Goal: Navigation & Orientation: Understand site structure

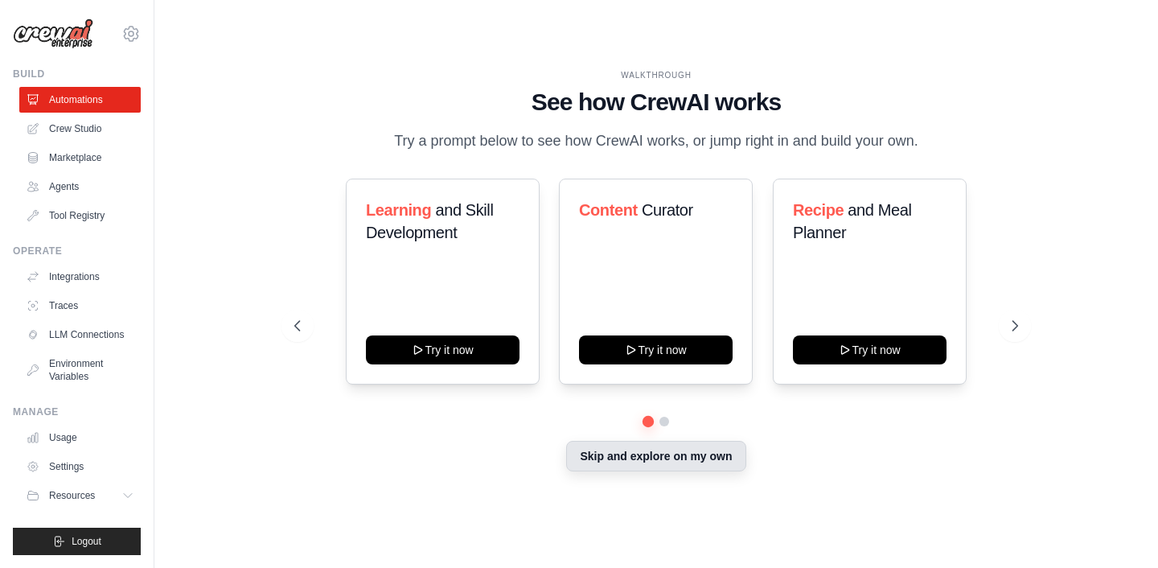
click at [663, 454] on button "Skip and explore on my own" at bounding box center [655, 456] width 179 height 31
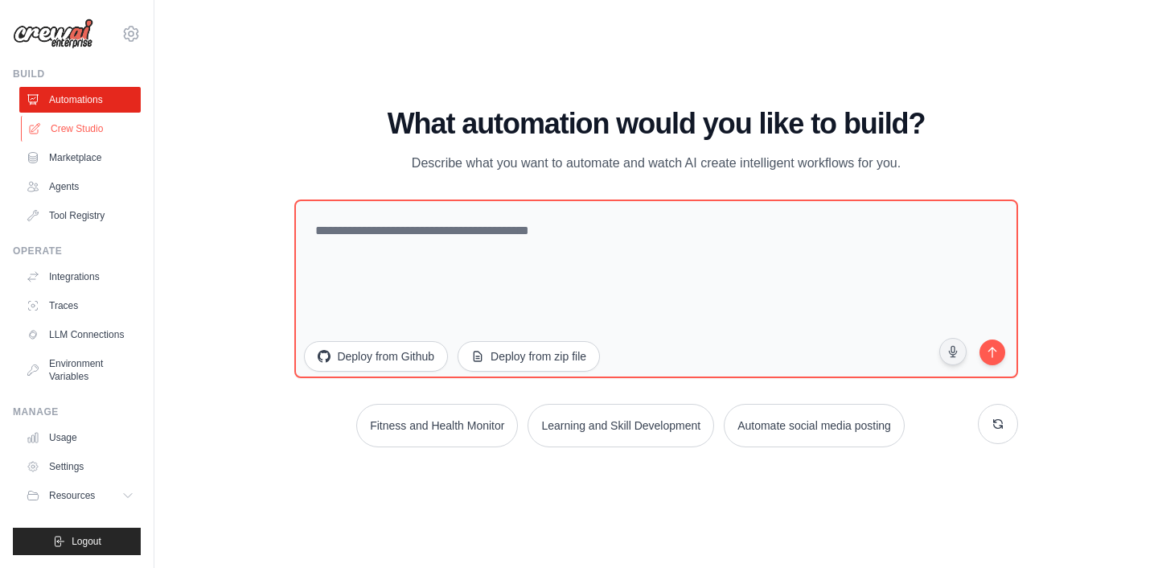
click at [82, 129] on link "Crew Studio" at bounding box center [81, 129] width 121 height 26
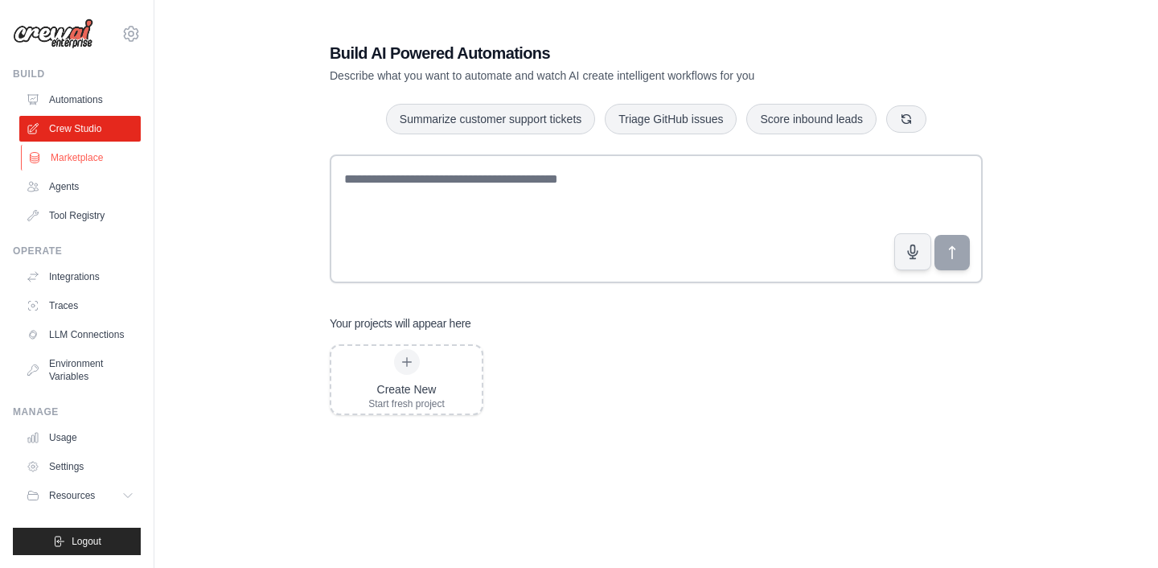
click at [79, 162] on link "Marketplace" at bounding box center [81, 158] width 121 height 26
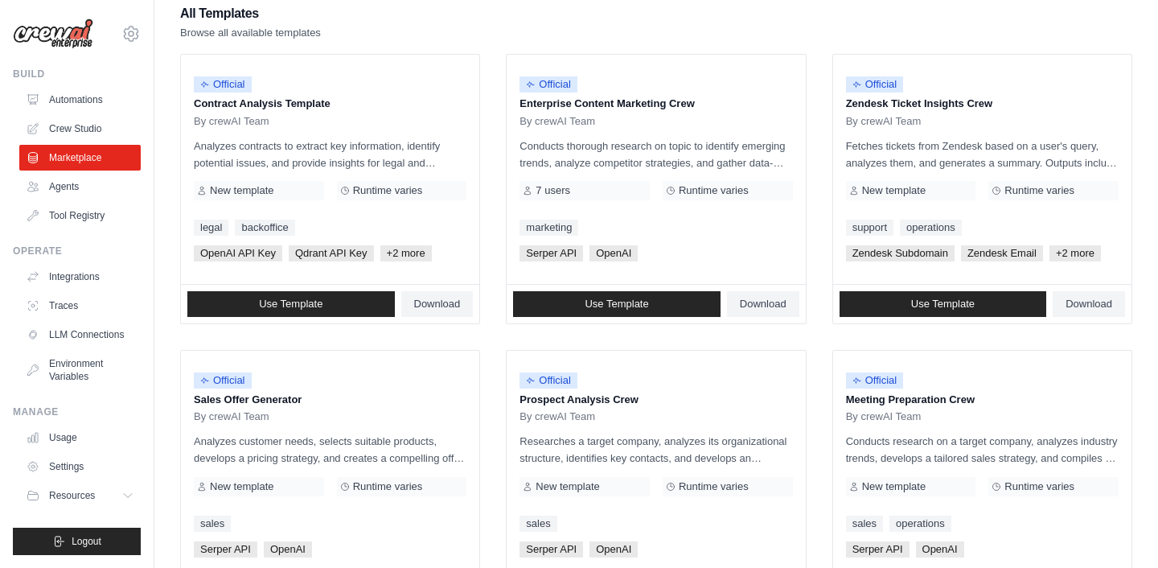
scroll to position [168, 0]
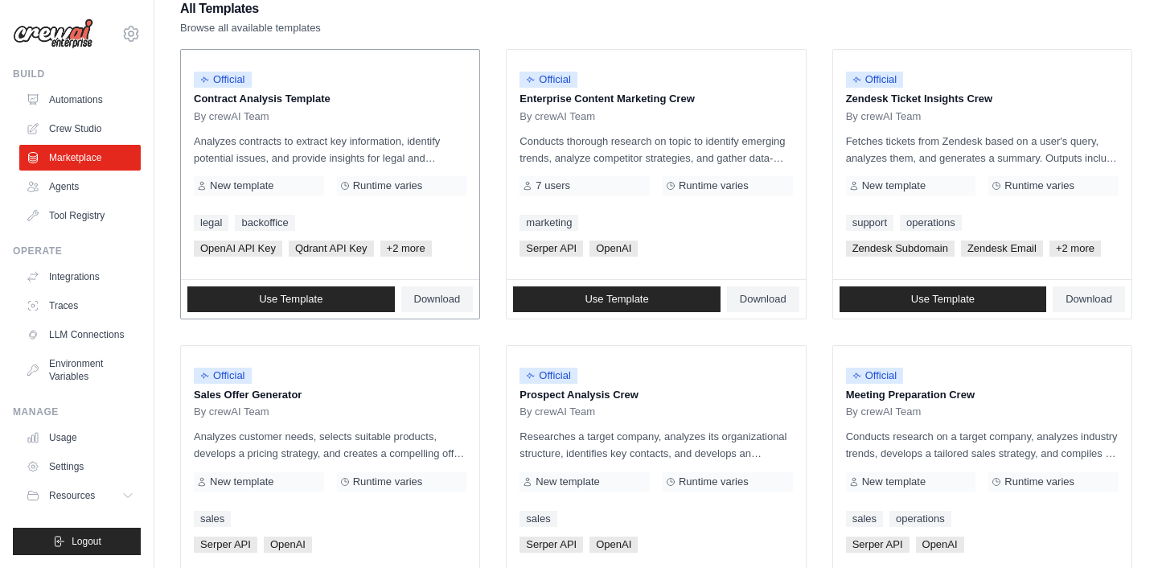
click at [394, 246] on span "+2 more" at bounding box center [405, 248] width 51 height 16
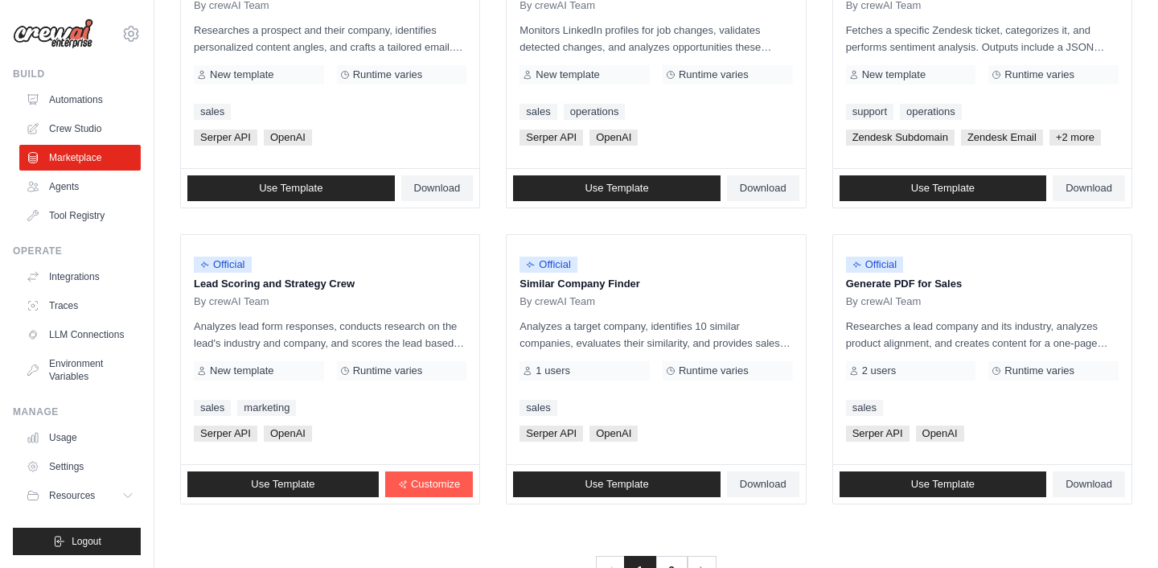
scroll to position [922, 0]
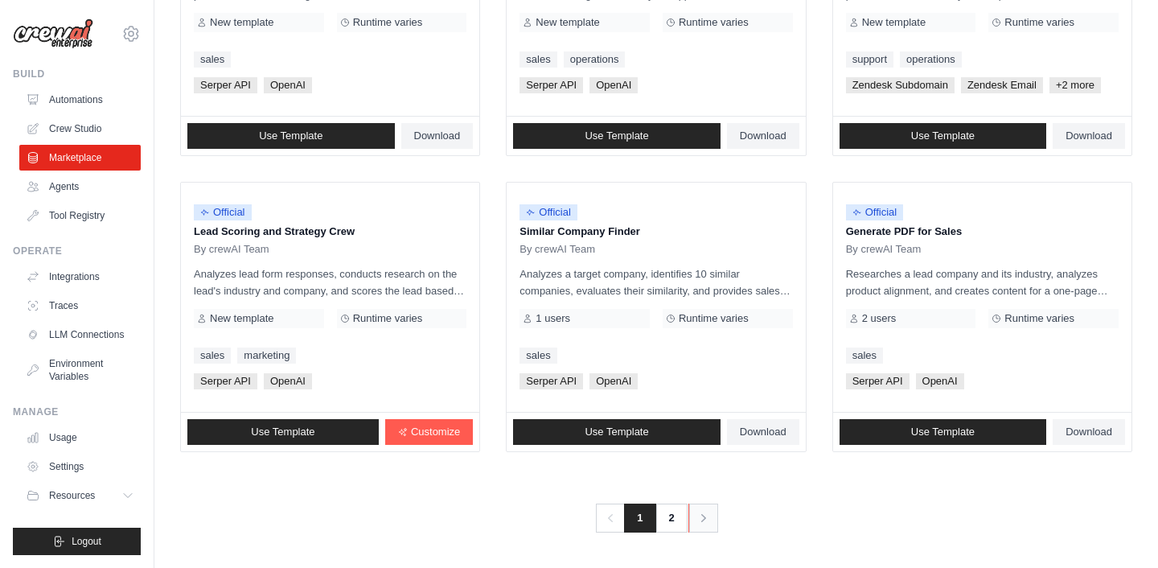
click at [708, 516] on icon "Pagination" at bounding box center [704, 518] width 16 height 16
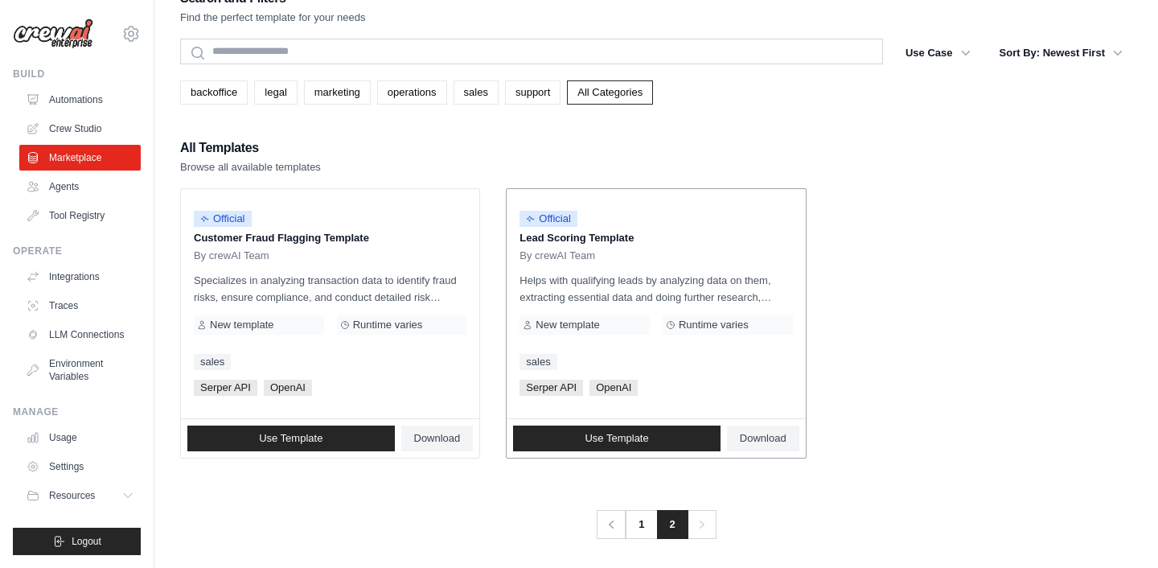
scroll to position [32, 0]
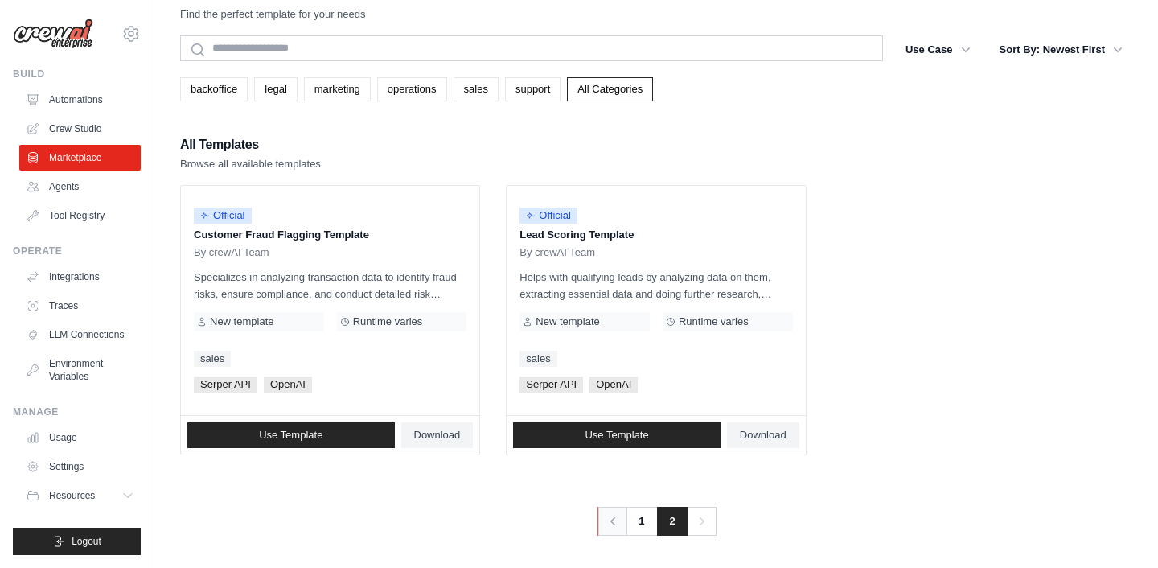
click at [617, 524] on icon "Pagination" at bounding box center [613, 521] width 16 height 16
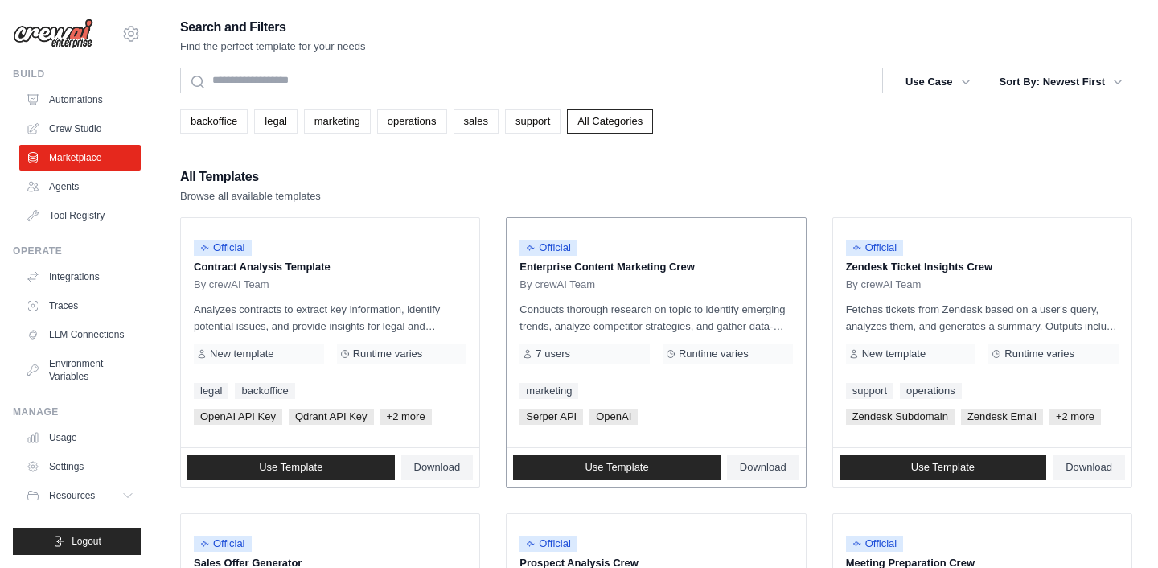
click at [610, 415] on span "OpenAI" at bounding box center [613, 417] width 48 height 16
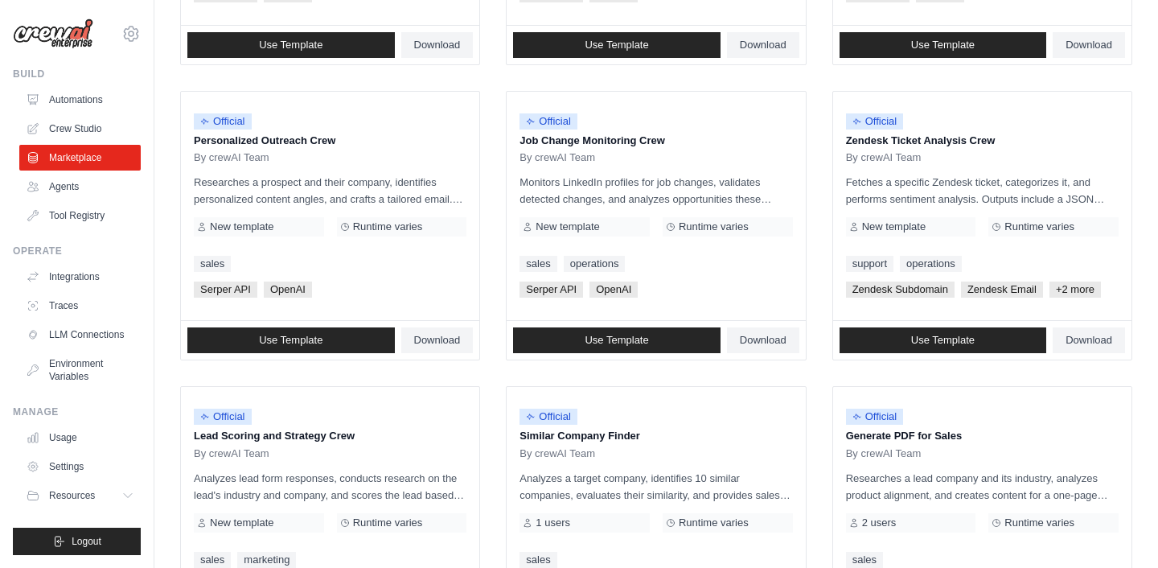
scroll to position [759, 0]
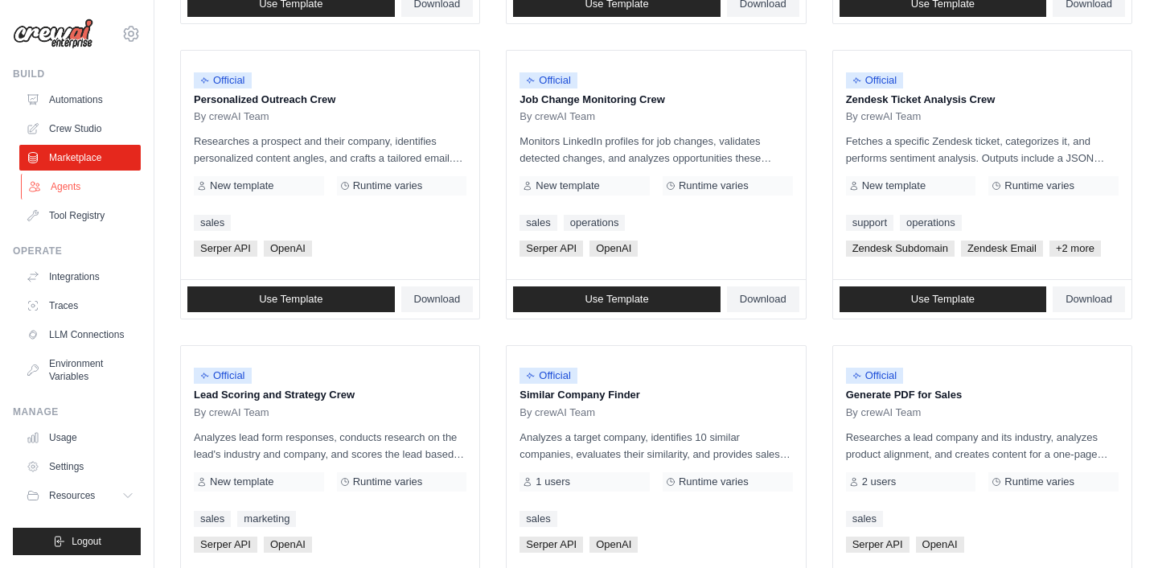
click at [83, 187] on link "Agents" at bounding box center [81, 187] width 121 height 26
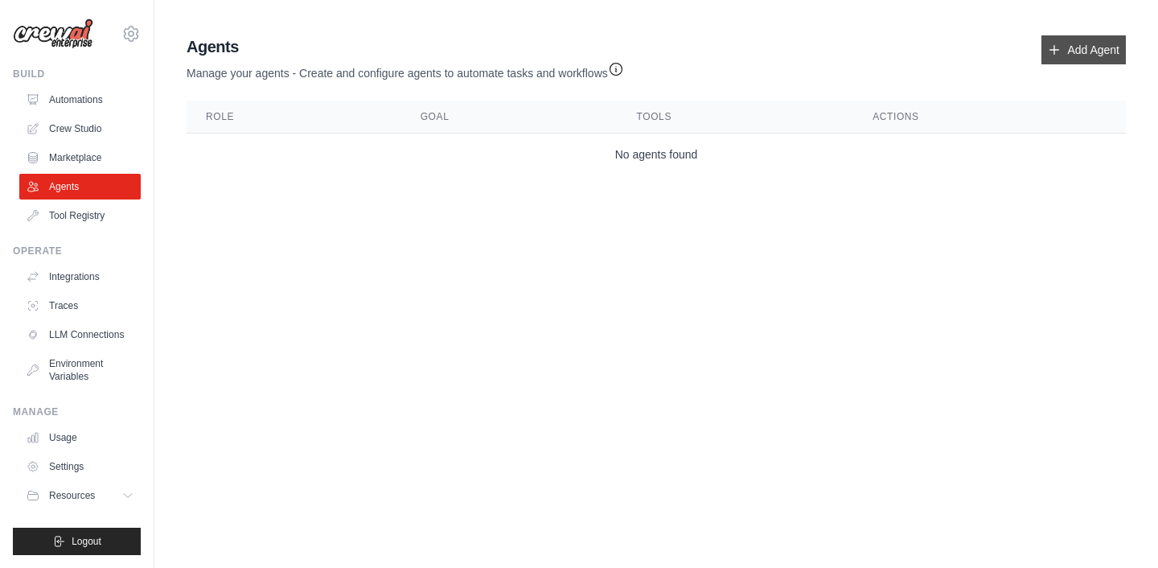
click at [1106, 48] on link "Add Agent" at bounding box center [1083, 49] width 84 height 29
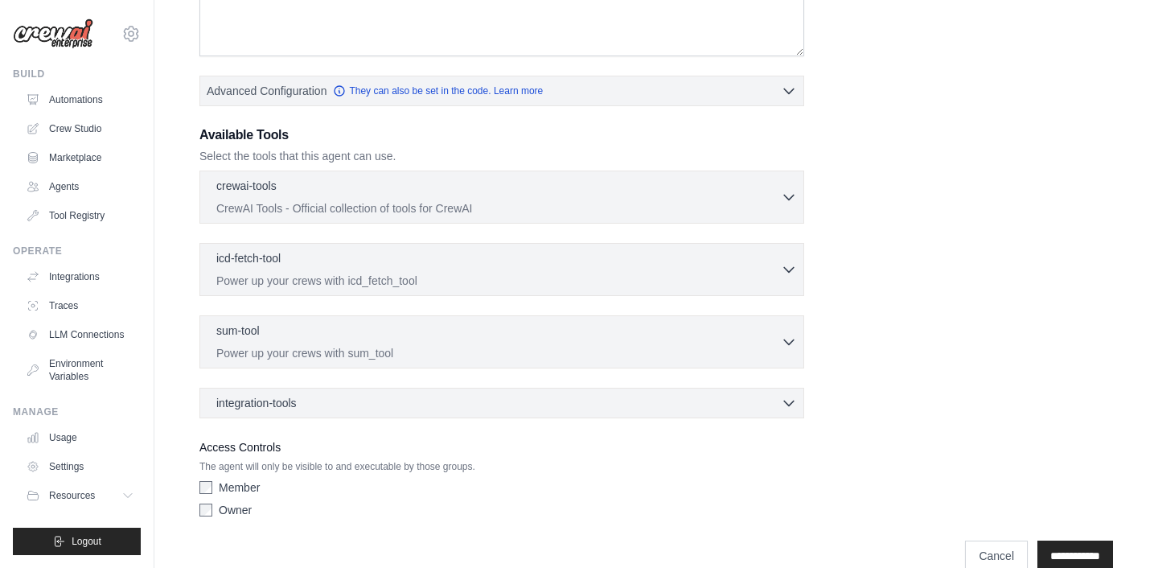
scroll to position [367, 0]
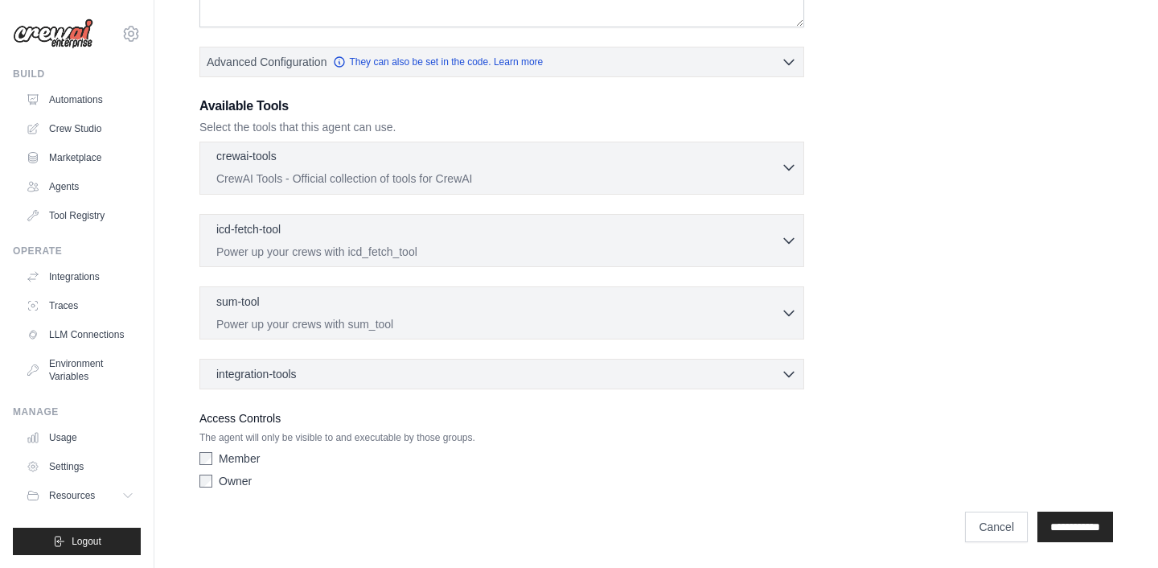
click at [784, 170] on icon "button" at bounding box center [789, 167] width 16 height 16
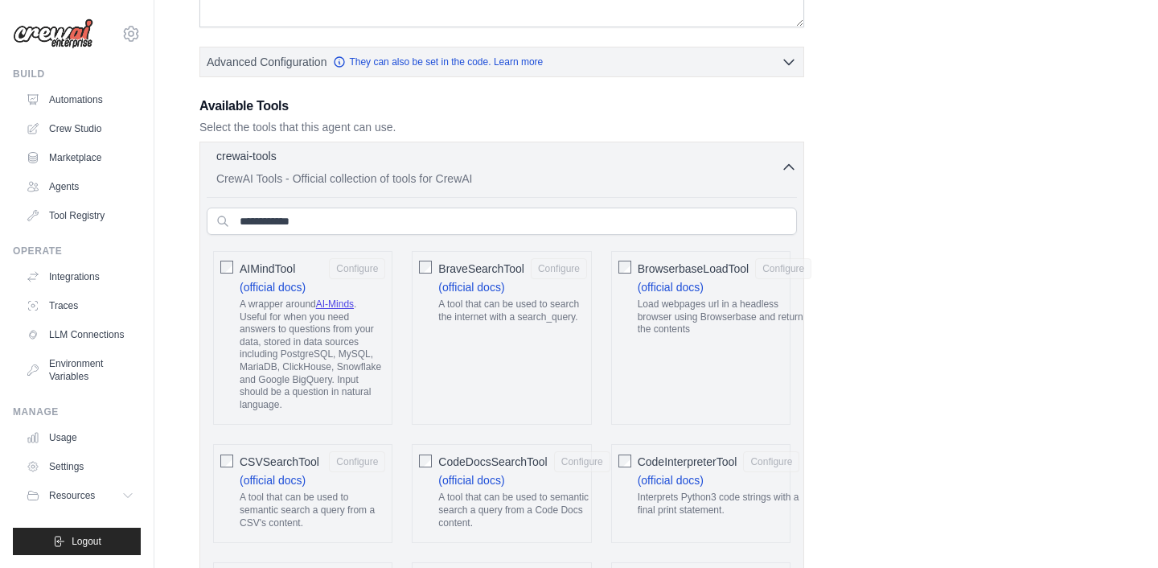
click at [788, 171] on icon "button" at bounding box center [789, 167] width 16 height 16
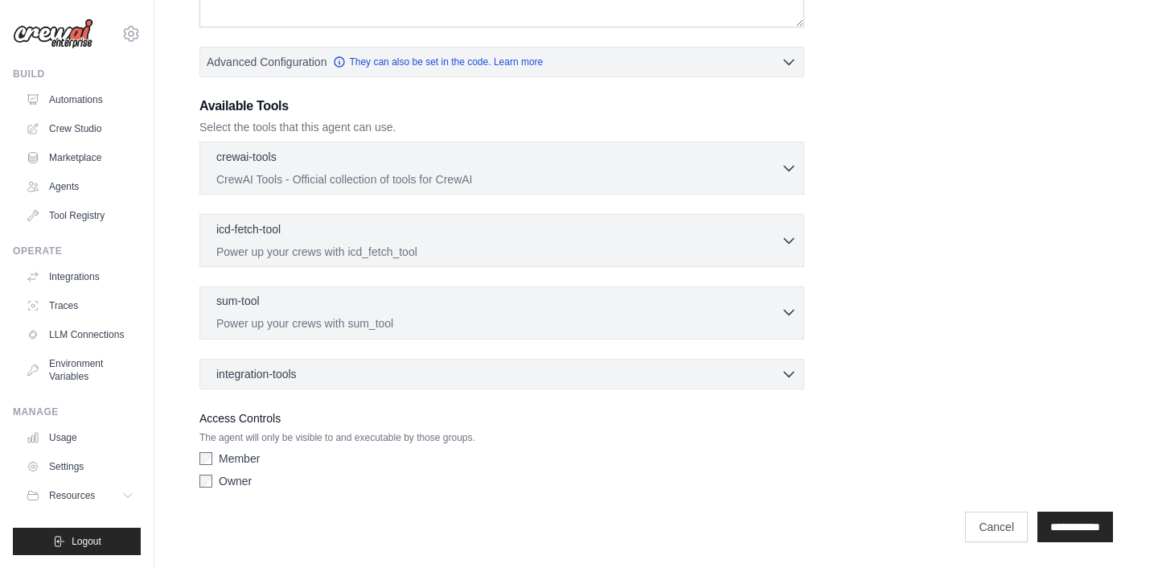
click at [727, 309] on div "sum-tool 0 selected" at bounding box center [498, 302] width 565 height 19
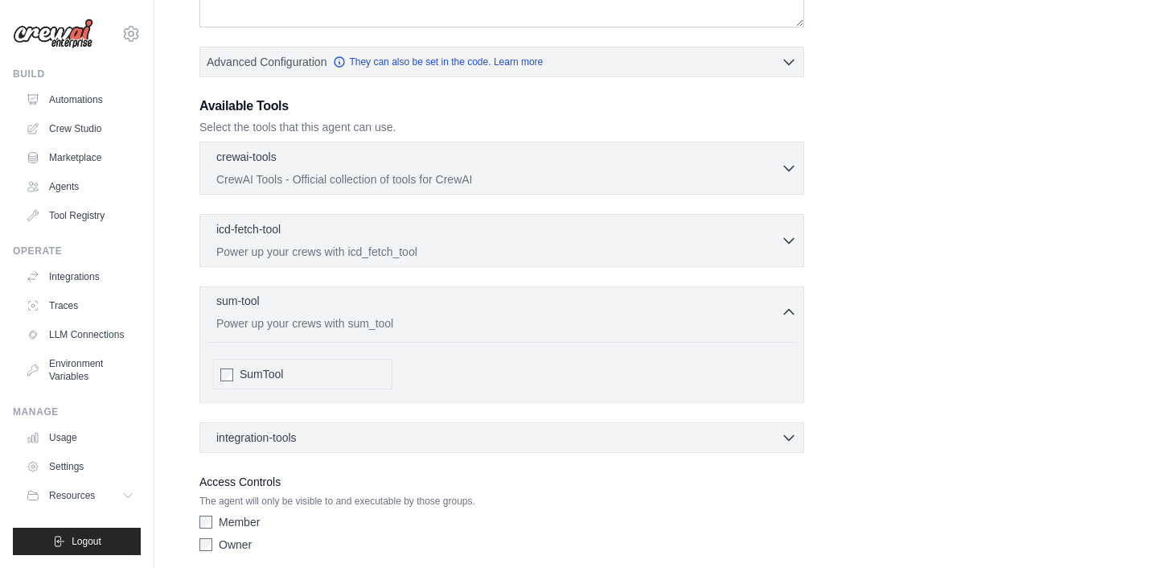
click at [727, 309] on div "sum-tool 0 selected" at bounding box center [498, 302] width 565 height 19
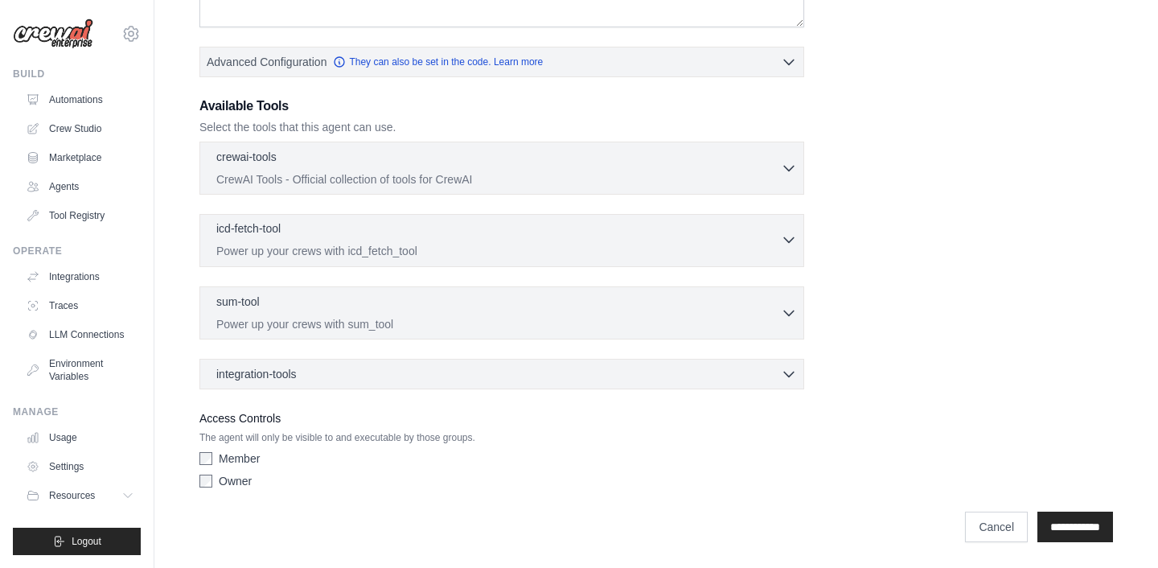
click at [779, 244] on p "Power up your crews with icd_fetch_tool" at bounding box center [498, 251] width 565 height 16
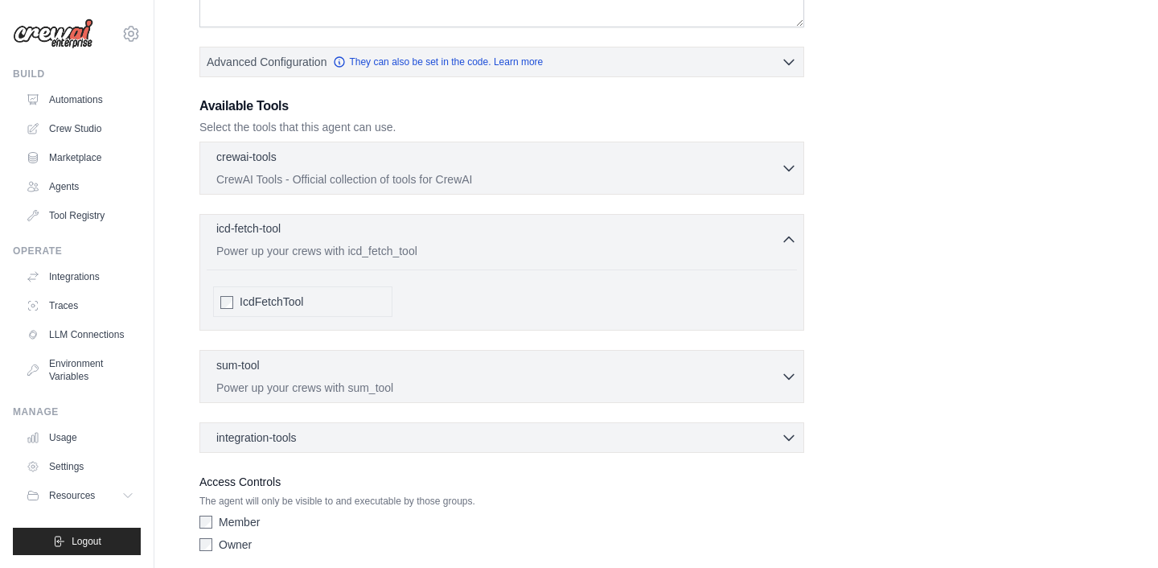
click at [779, 244] on p "Power up your crews with icd_fetch_tool" at bounding box center [498, 251] width 565 height 16
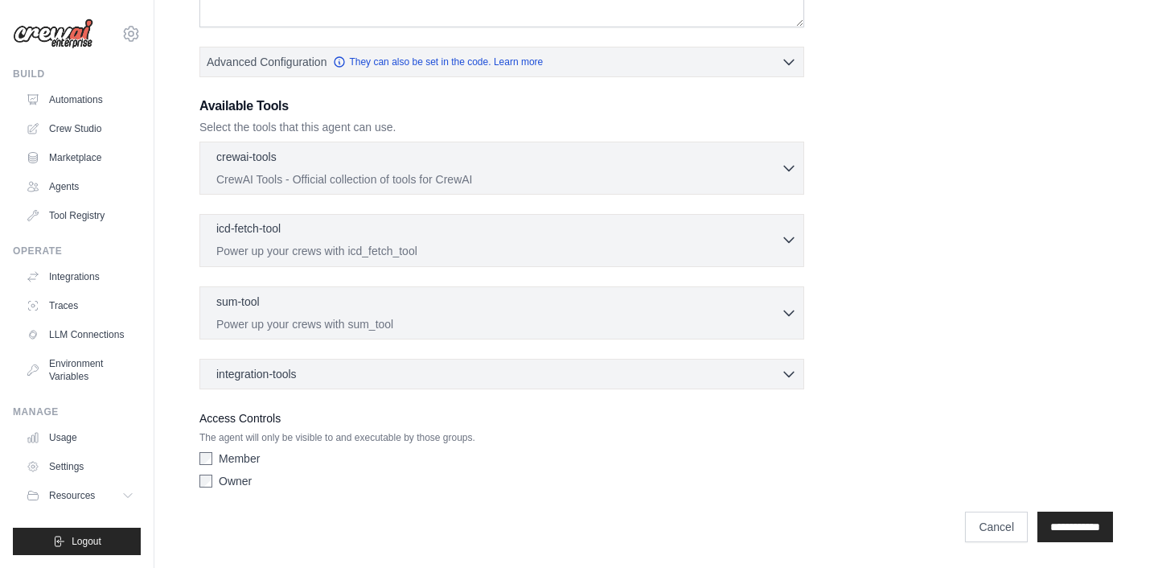
click at [779, 244] on p "Power up your crews with icd_fetch_tool" at bounding box center [498, 251] width 565 height 16
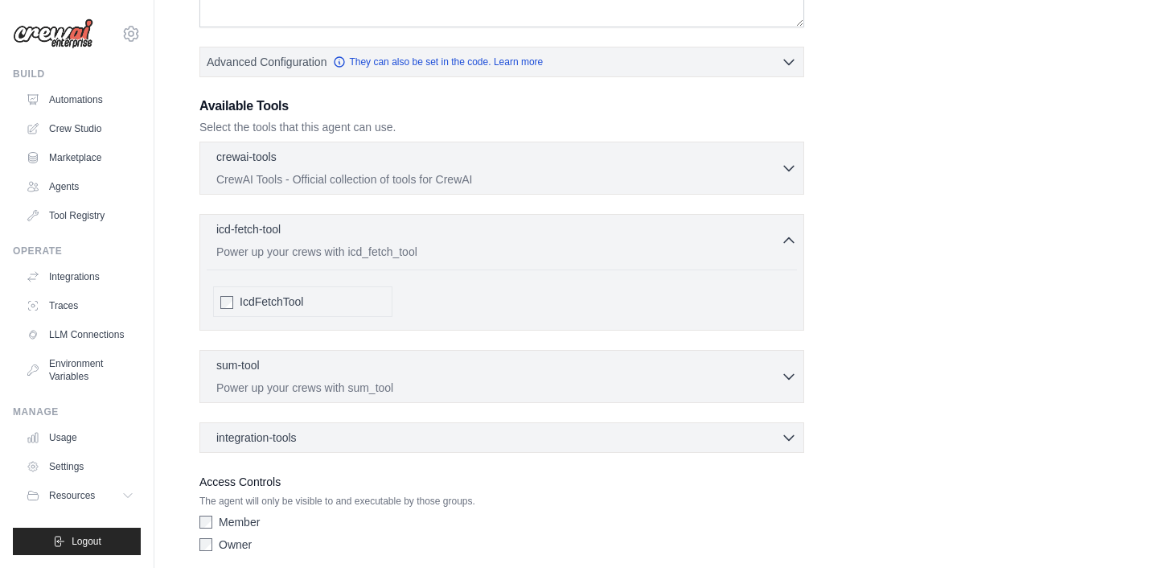
click at [245, 294] on span "IcdFetchTool" at bounding box center [272, 302] width 64 height 16
click at [233, 298] on div "IcdFetchTool" at bounding box center [302, 301] width 179 height 31
click at [611, 257] on p "Power up your crews with icd_fetch_tool" at bounding box center [498, 251] width 565 height 16
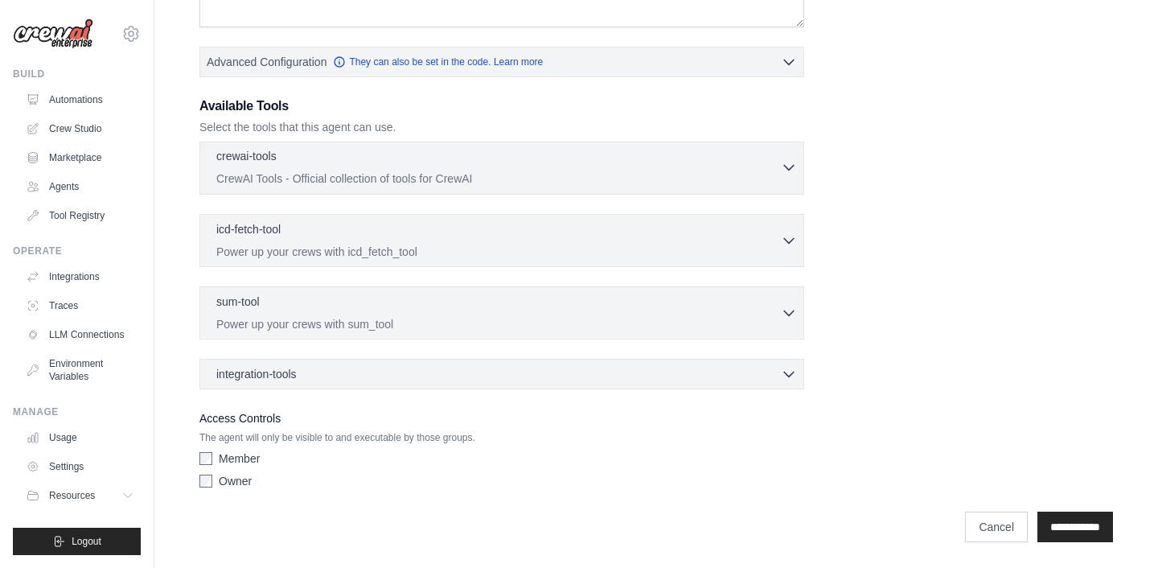
click at [561, 186] on p "CrewAI Tools - Official collection of tools for CrewAI" at bounding box center [498, 178] width 565 height 16
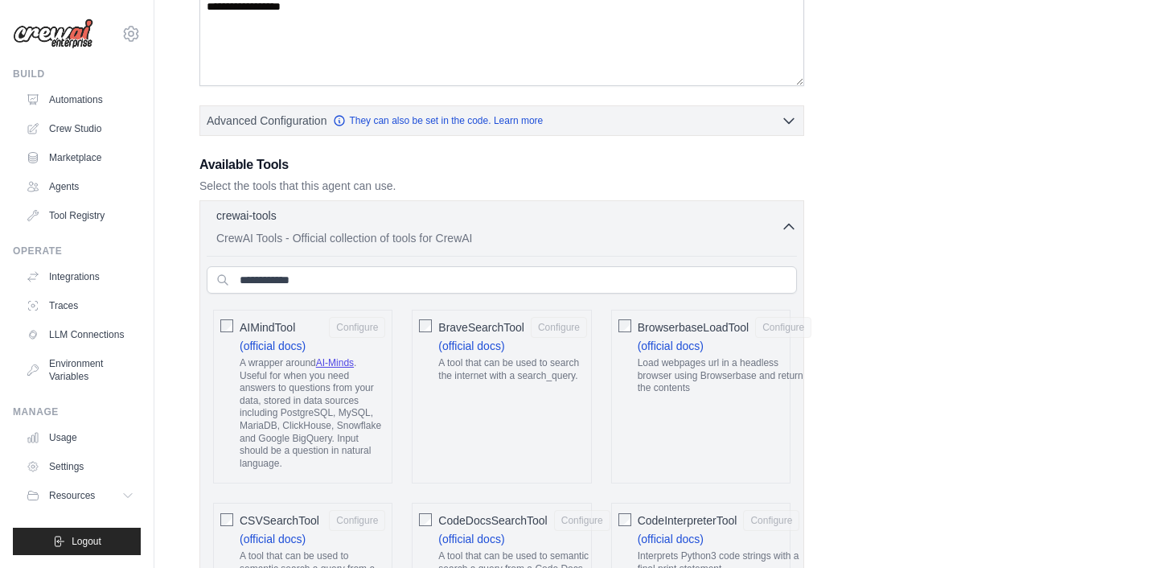
scroll to position [306, 0]
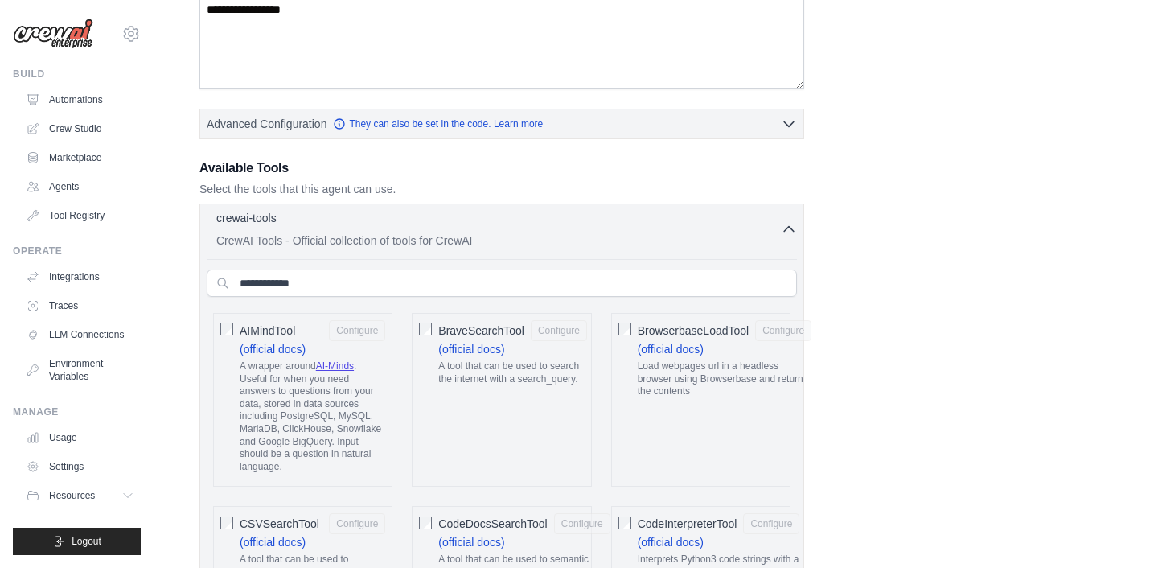
click at [614, 218] on div "crewai-tools 0 selected" at bounding box center [498, 219] width 565 height 19
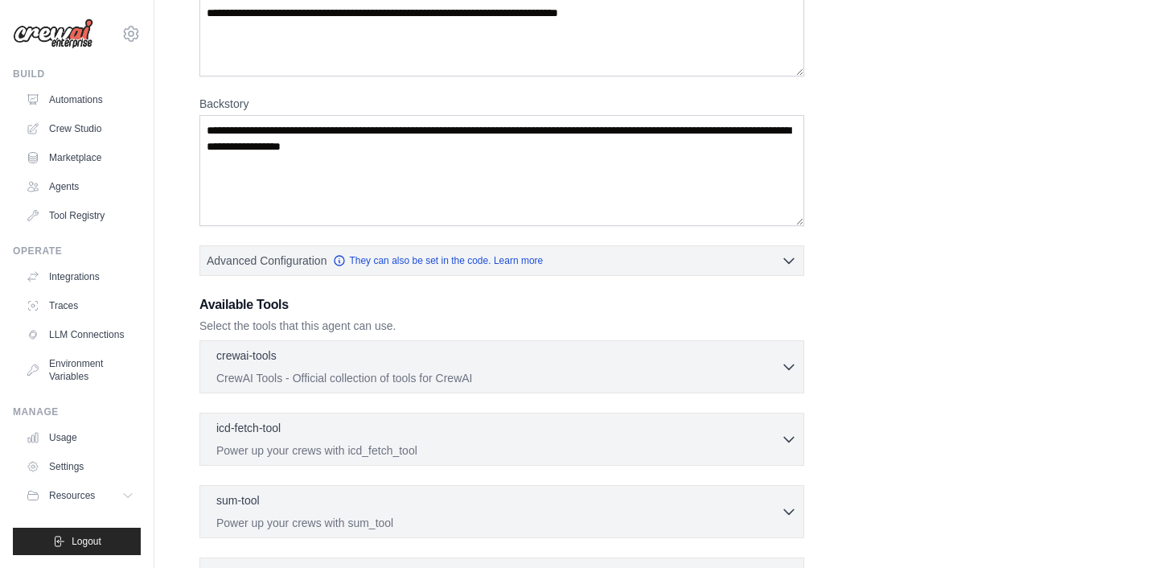
scroll to position [367, 0]
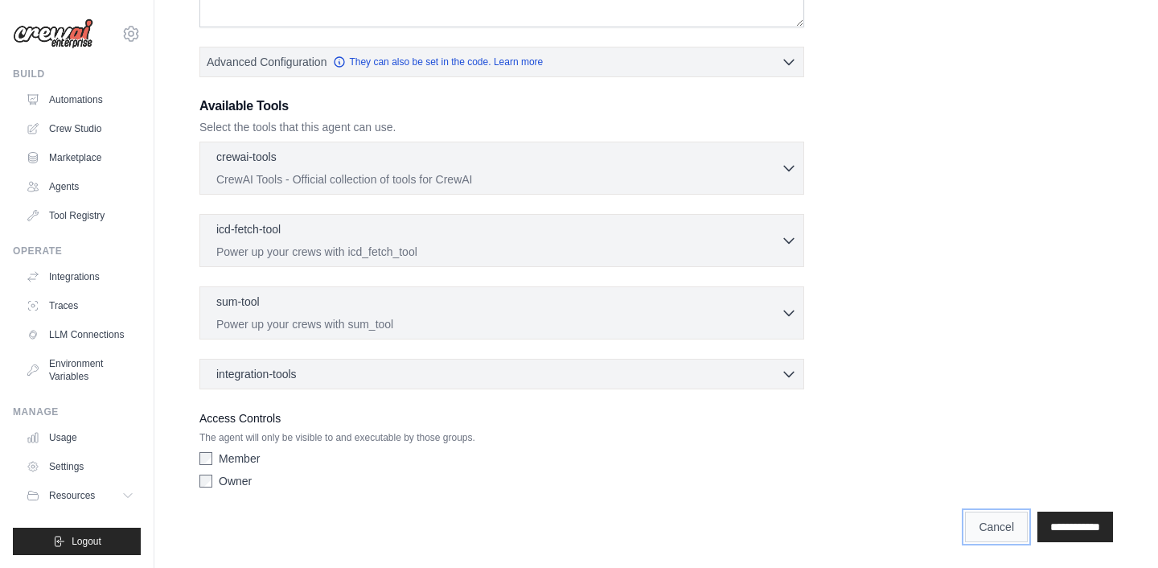
click at [980, 533] on link "Cancel" at bounding box center [996, 526] width 63 height 31
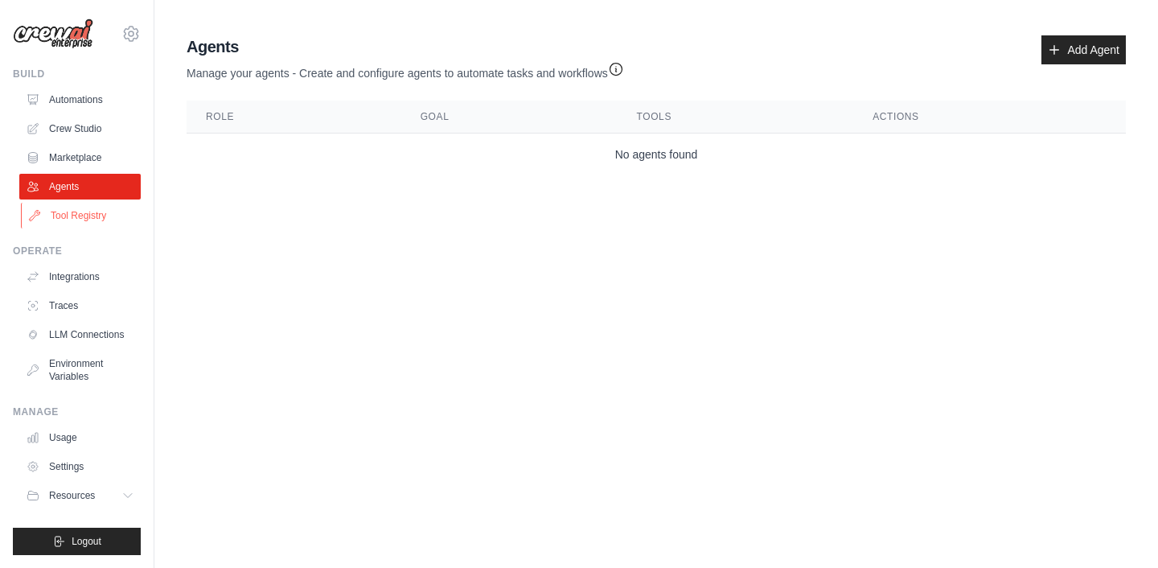
click at [66, 219] on link "Tool Registry" at bounding box center [81, 216] width 121 height 26
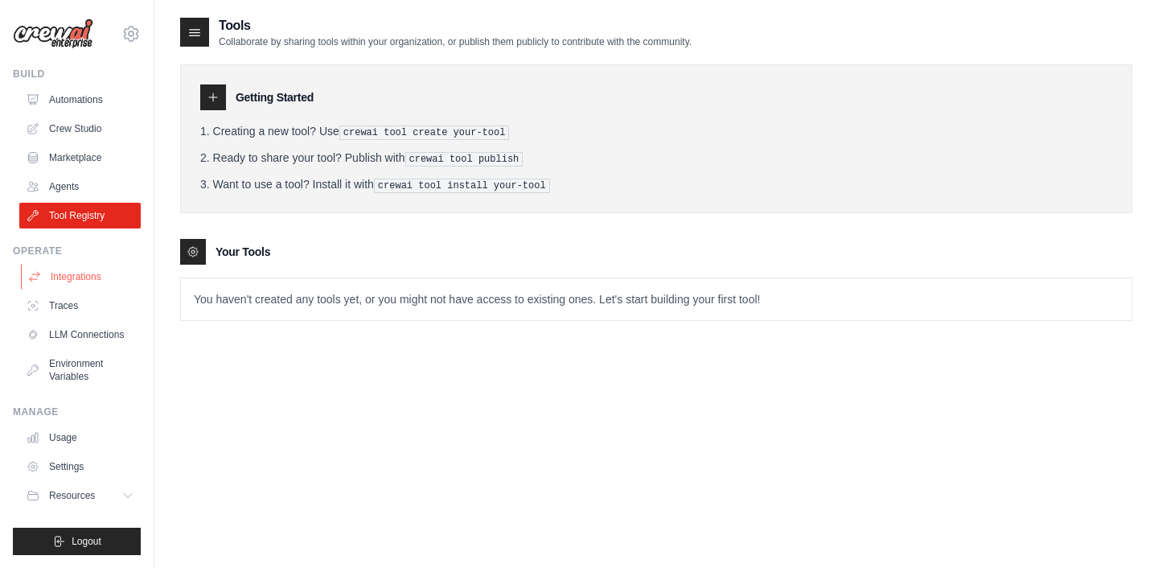
click at [48, 277] on link "Integrations" at bounding box center [81, 277] width 121 height 26
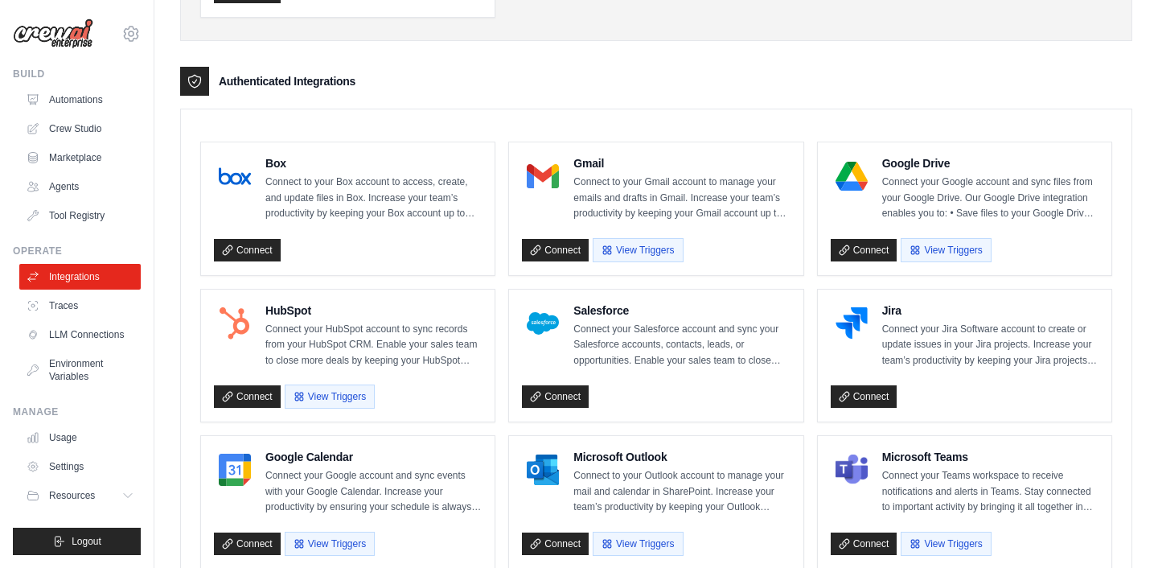
scroll to position [358, 0]
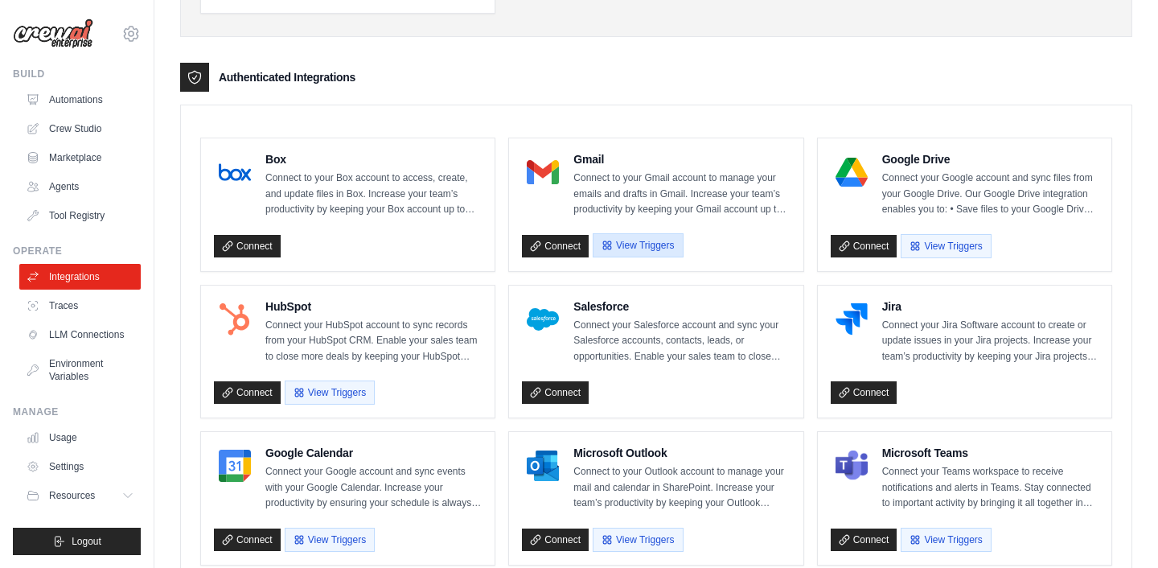
click at [621, 243] on button "View Triggers" at bounding box center [638, 245] width 90 height 24
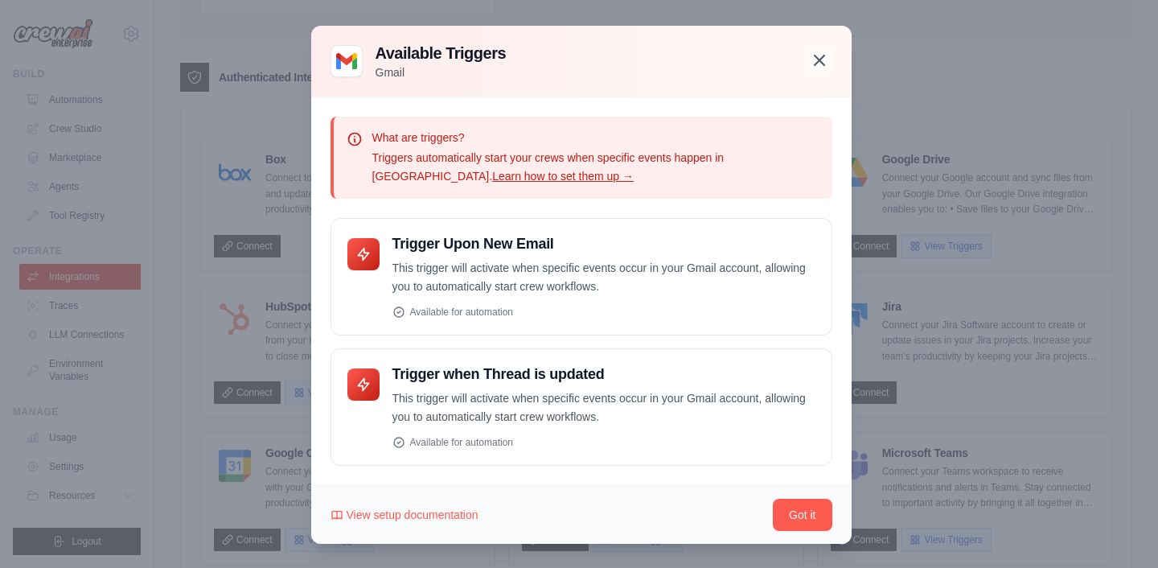
click at [813, 60] on icon "button" at bounding box center [819, 60] width 19 height 19
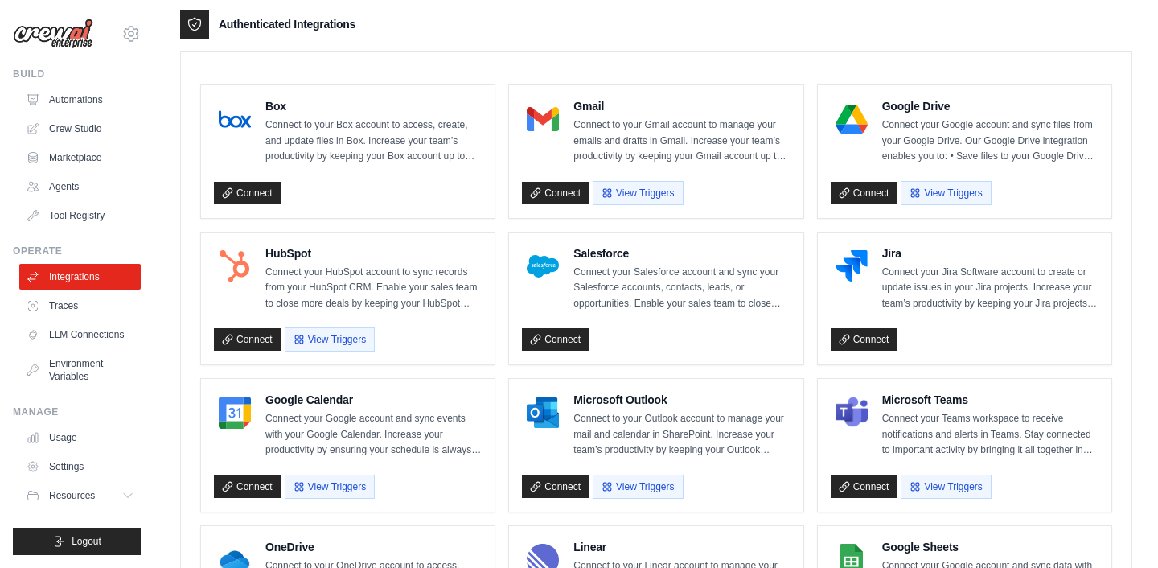
scroll to position [407, 0]
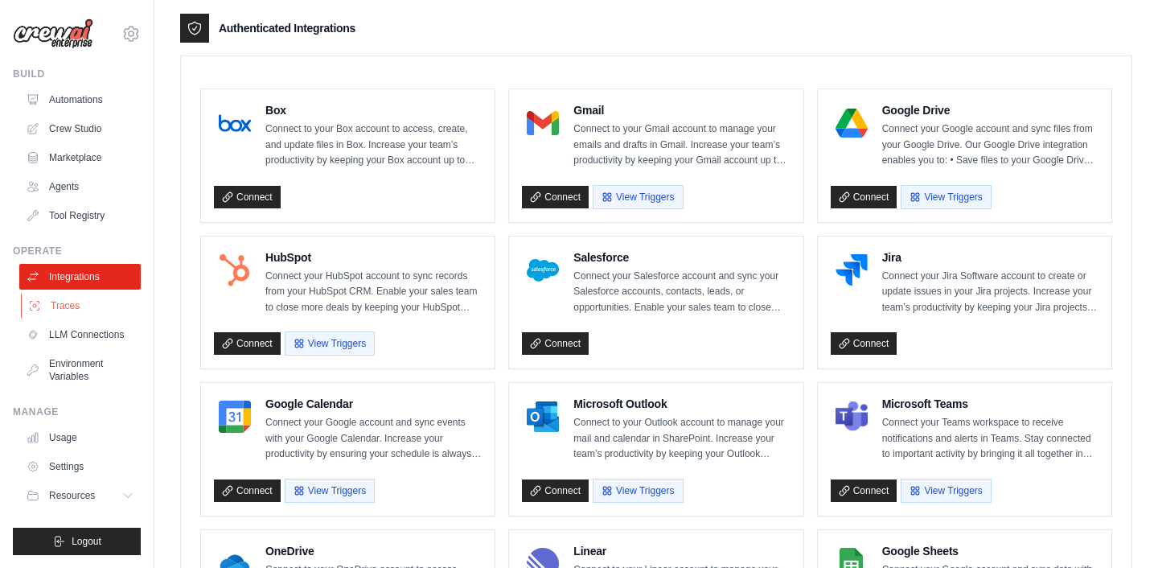
click at [47, 303] on link "Traces" at bounding box center [81, 306] width 121 height 26
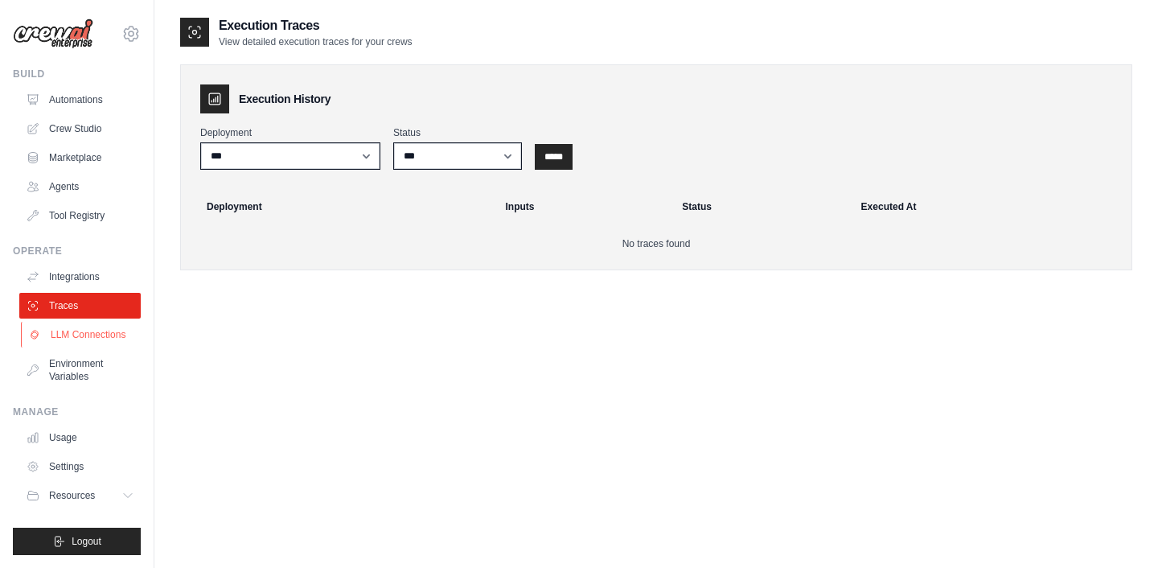
click at [57, 328] on link "LLM Connections" at bounding box center [81, 335] width 121 height 26
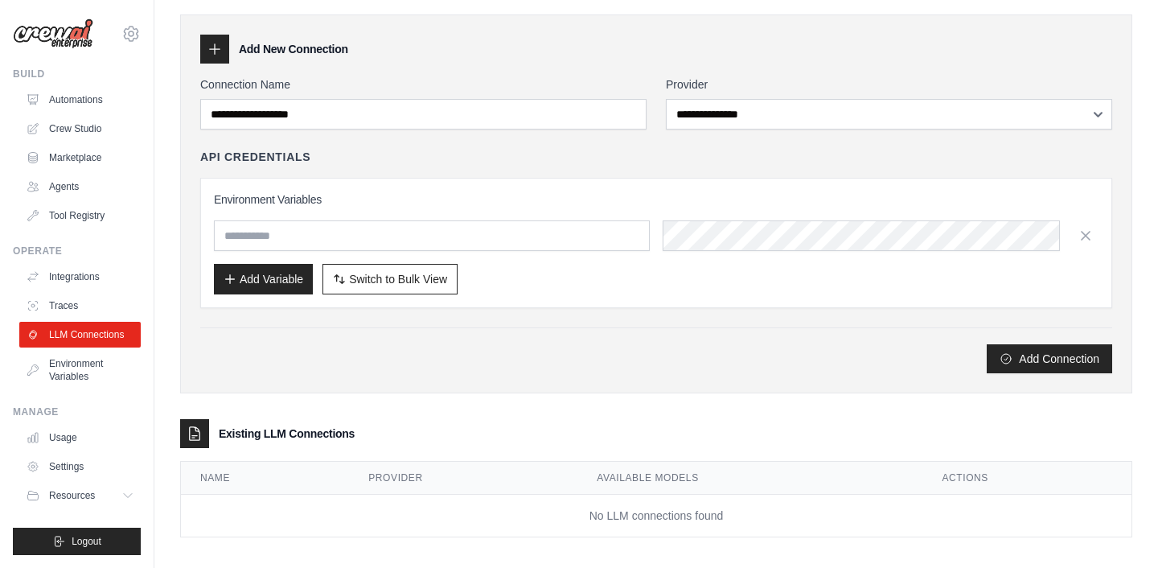
scroll to position [61, 0]
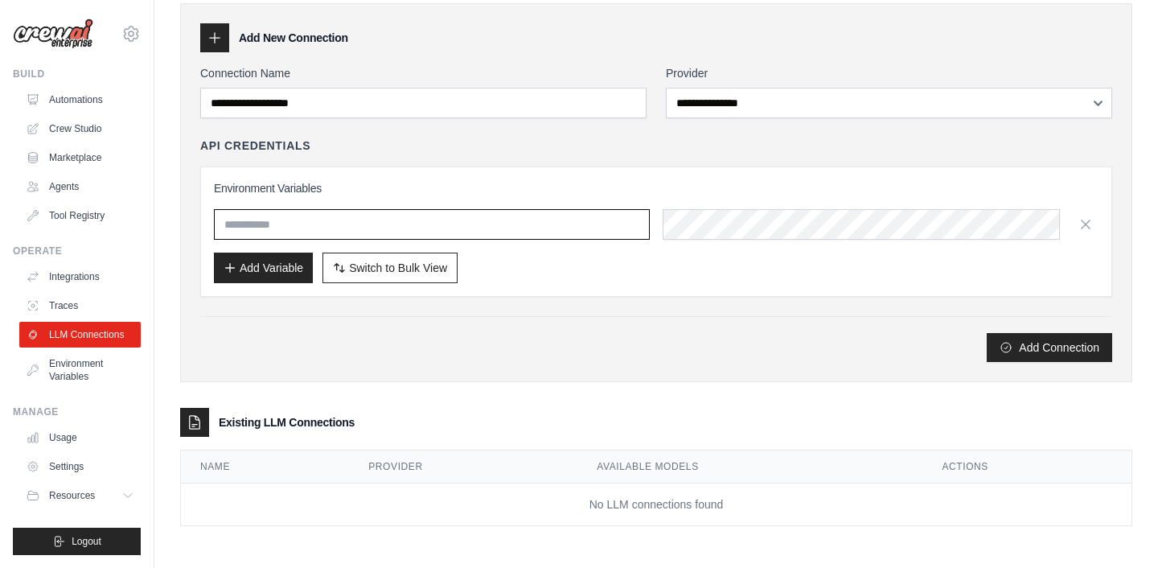
click at [271, 222] on input "text" at bounding box center [432, 224] width 436 height 31
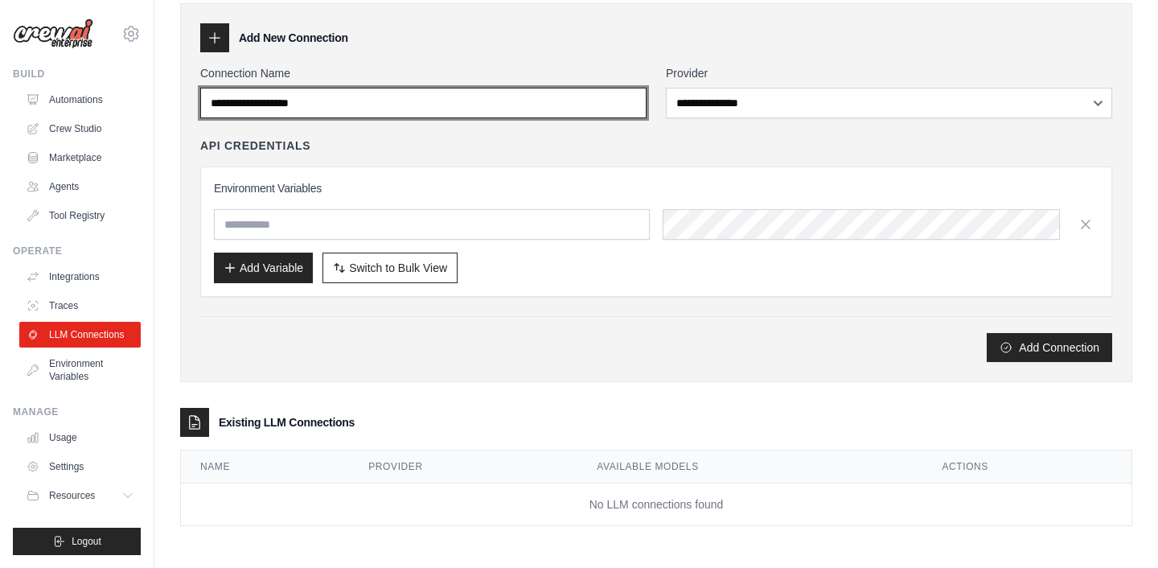
click at [314, 105] on input "Connection Name" at bounding box center [423, 103] width 446 height 31
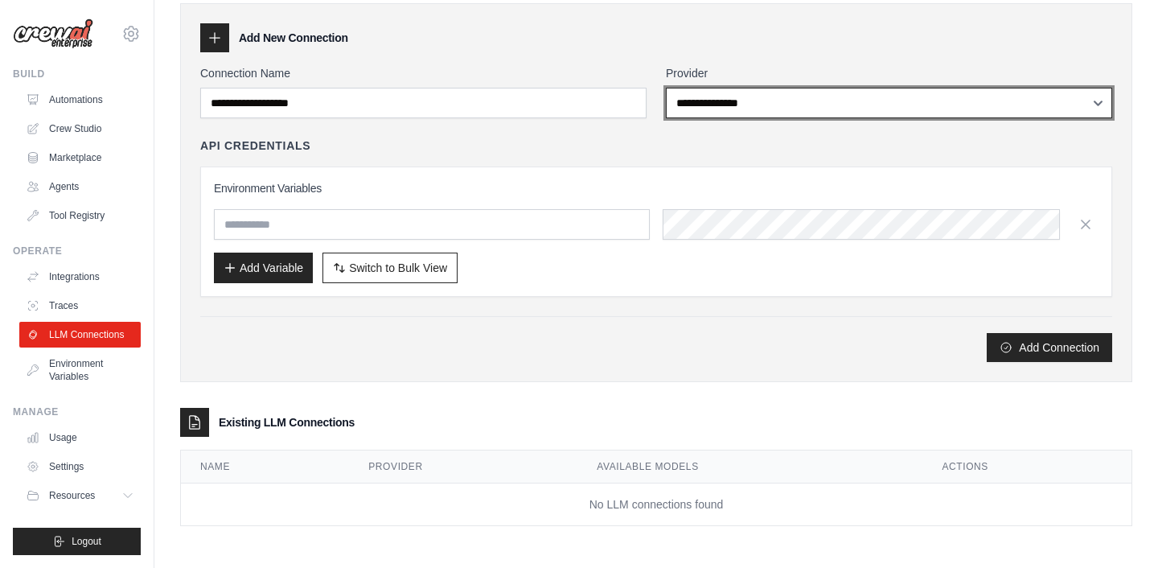
click at [706, 94] on select "**********" at bounding box center [889, 103] width 446 height 31
select select "******"
click at [666, 88] on select "**********" at bounding box center [889, 103] width 446 height 31
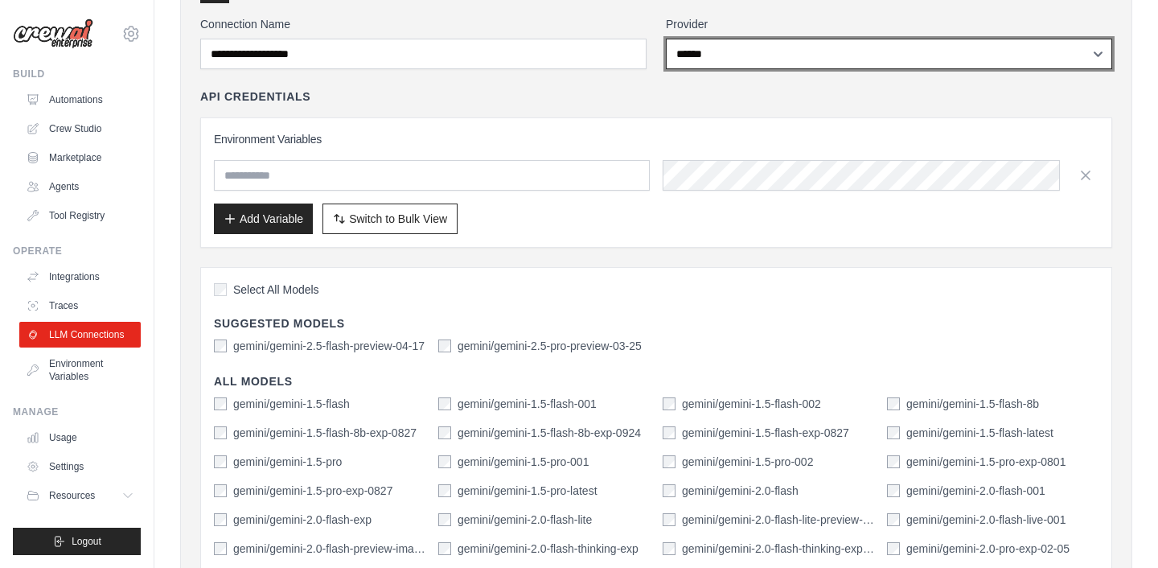
scroll to position [0, 0]
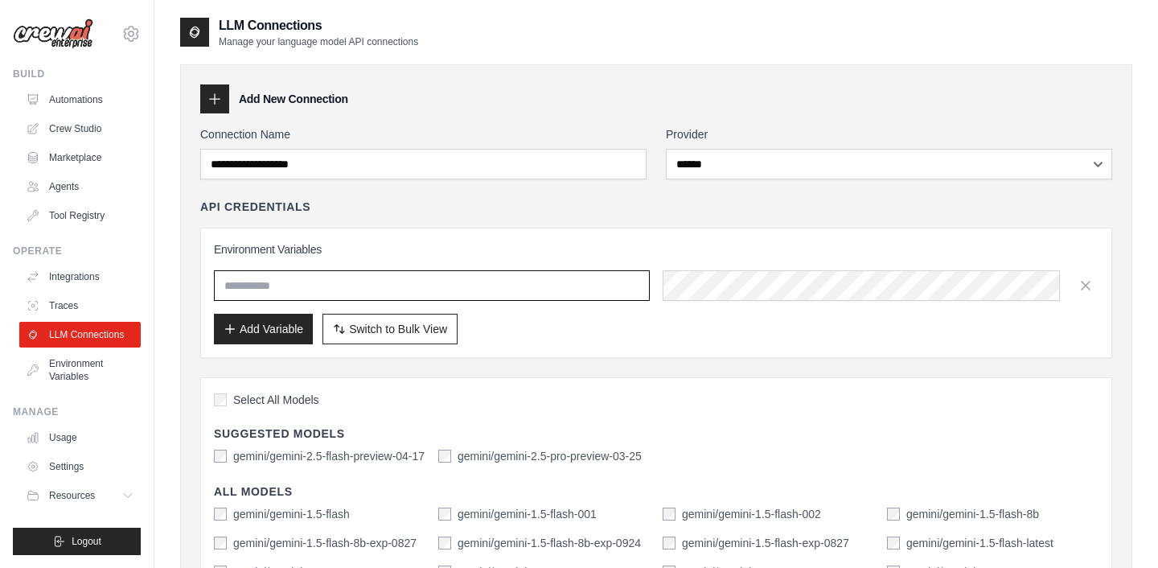
click at [559, 288] on input "text" at bounding box center [432, 285] width 436 height 31
click at [352, 327] on span "Switch to Bulk View" at bounding box center [398, 328] width 98 height 16
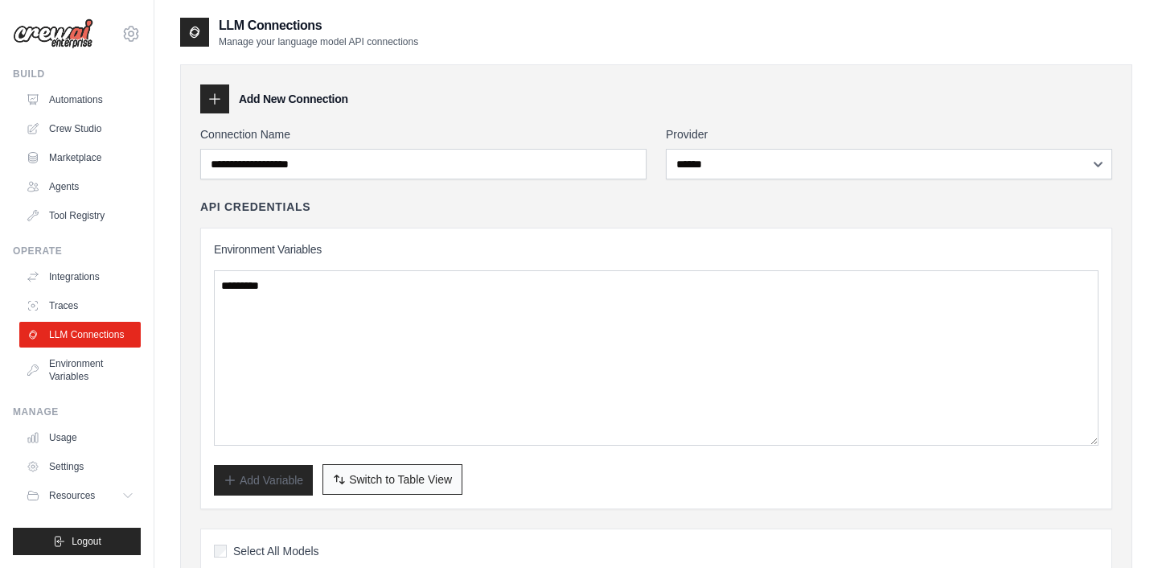
click at [355, 479] on span "Switch to Table View" at bounding box center [400, 479] width 103 height 16
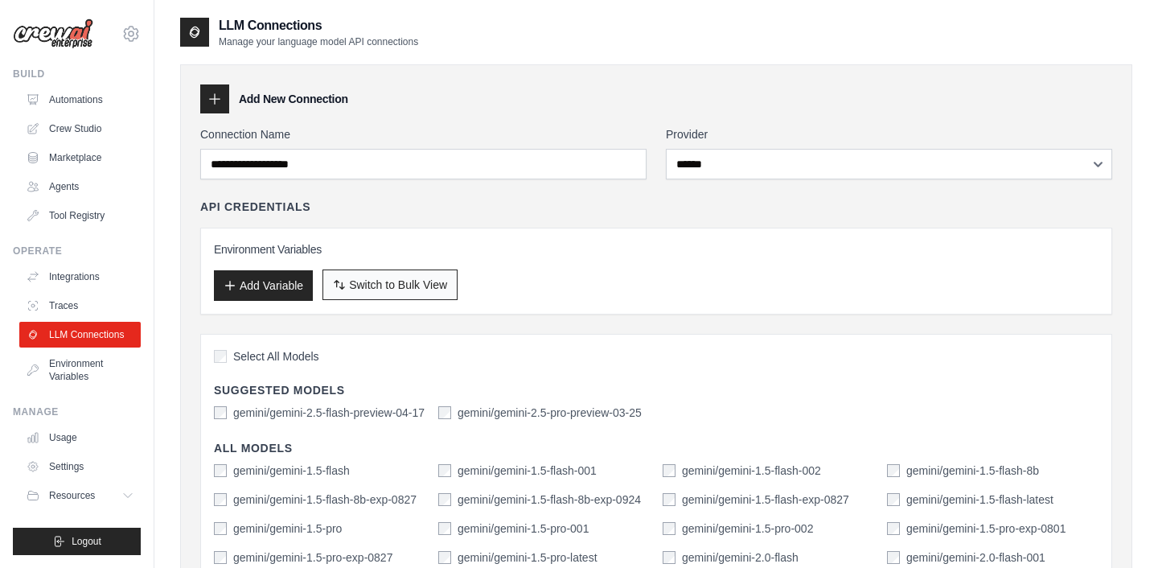
click at [416, 294] on button "Switch to Bulk View Switch to Table View" at bounding box center [389, 284] width 135 height 31
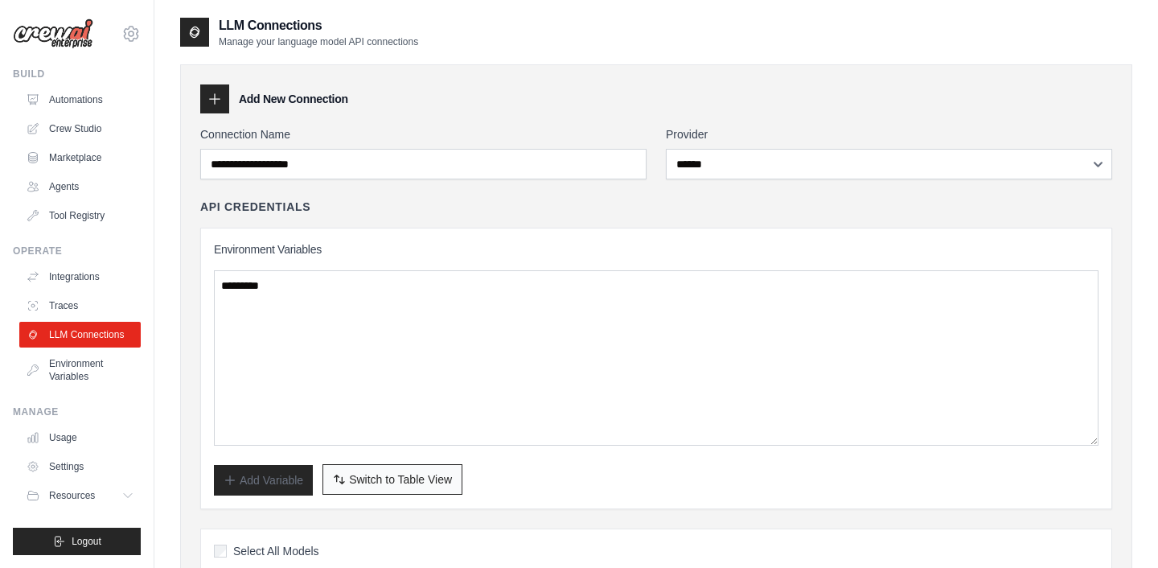
click at [403, 478] on span "Switch to Table View" at bounding box center [400, 479] width 103 height 16
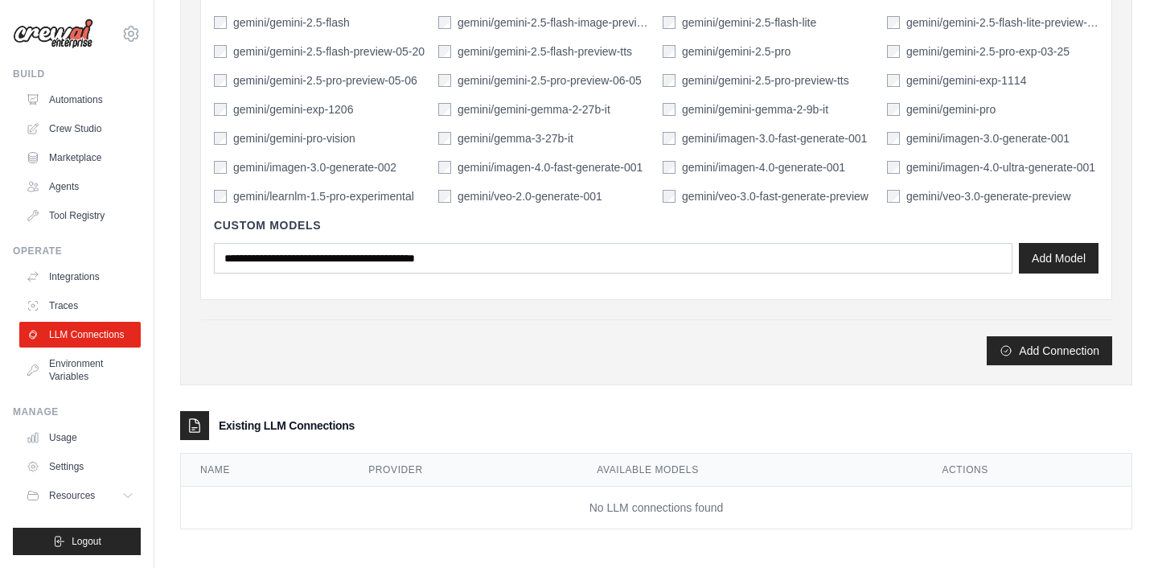
scroll to position [625, 0]
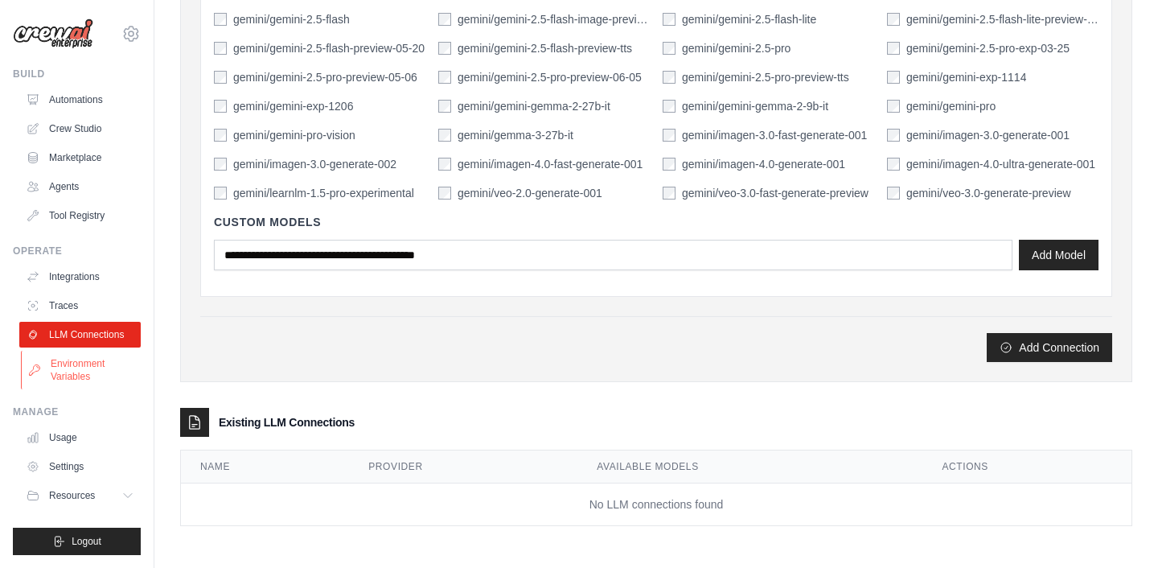
click at [83, 372] on link "Environment Variables" at bounding box center [81, 370] width 121 height 39
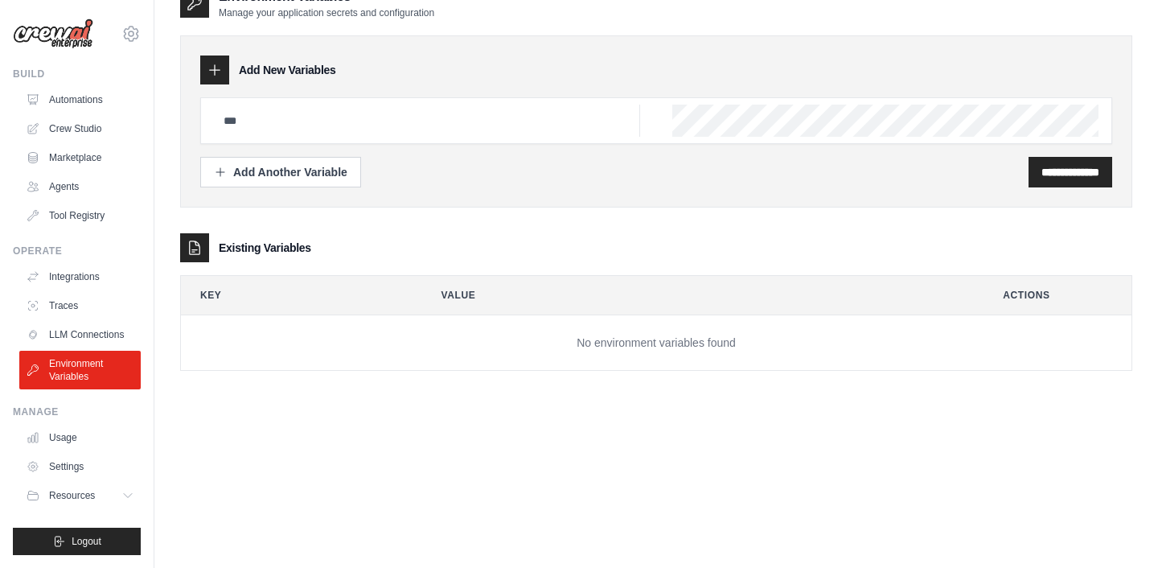
scroll to position [32, 0]
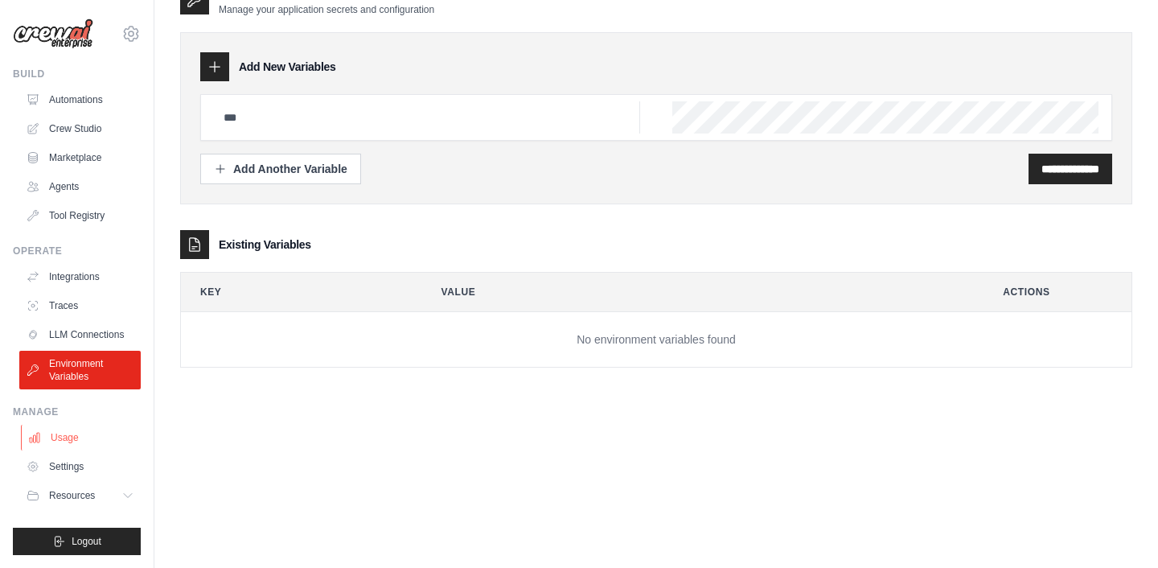
click at [63, 435] on link "Usage" at bounding box center [81, 438] width 121 height 26
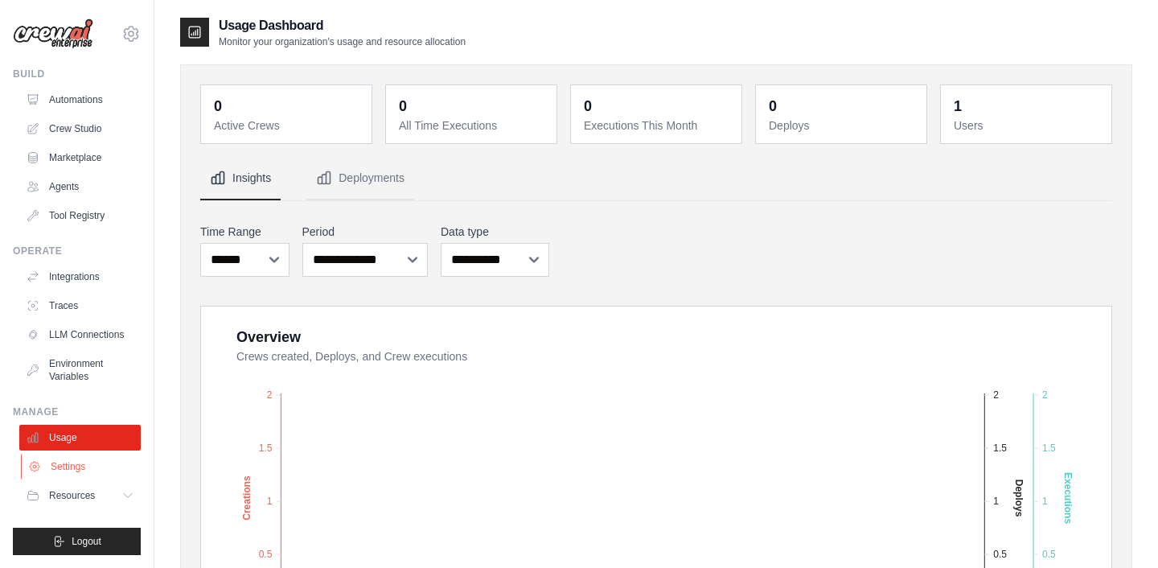
click at [65, 466] on link "Settings" at bounding box center [81, 467] width 121 height 26
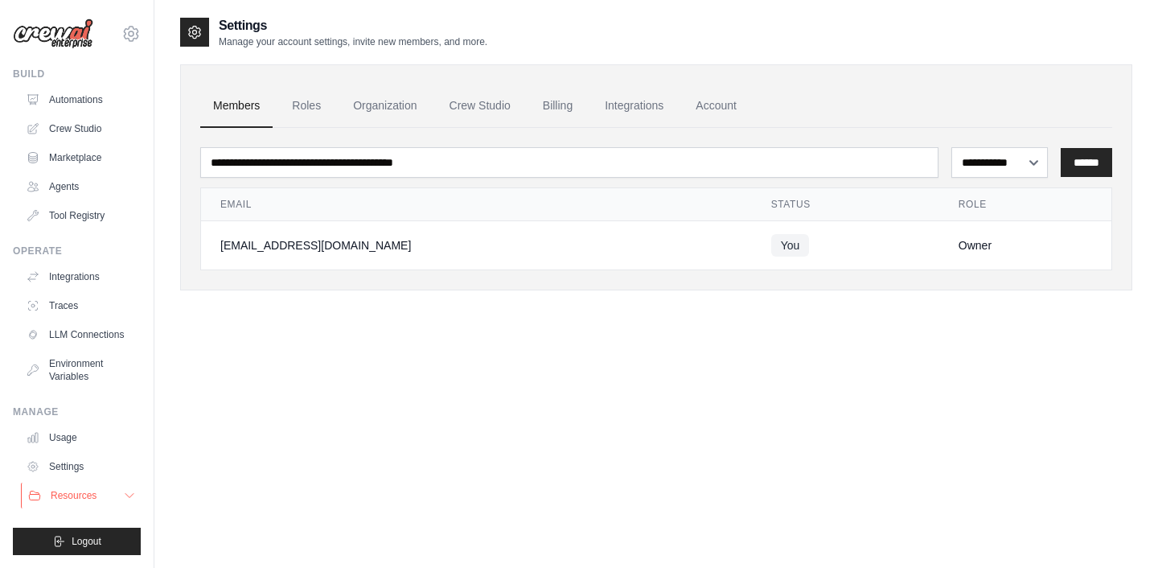
click at [106, 491] on button "Resources" at bounding box center [81, 495] width 121 height 26
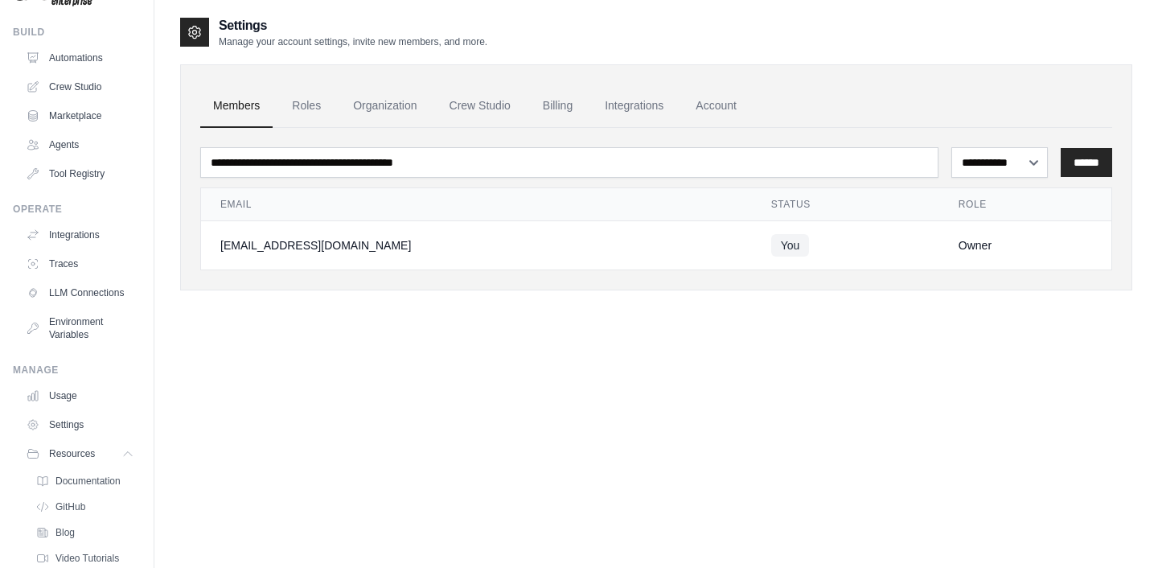
scroll to position [100, 0]
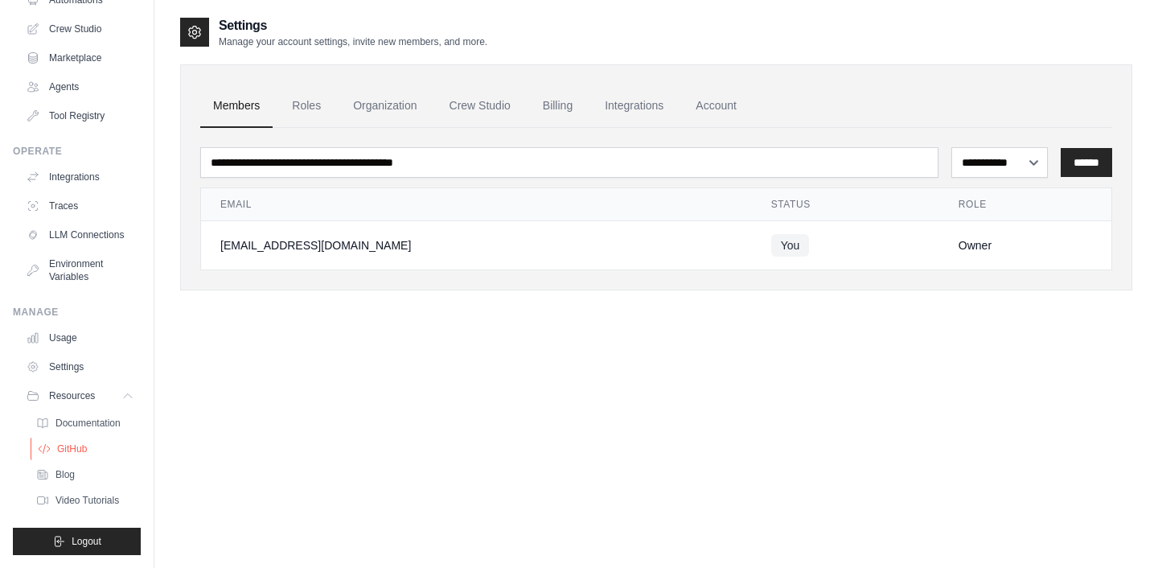
click at [82, 439] on link "GitHub" at bounding box center [87, 448] width 112 height 23
